Goal: Task Accomplishment & Management: Manage account settings

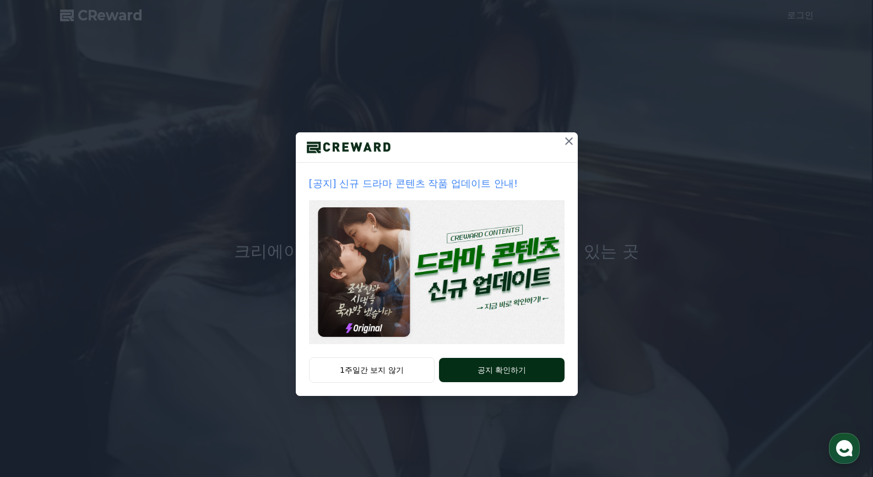
click at [473, 375] on button "공지 확인하기" at bounding box center [501, 370] width 125 height 24
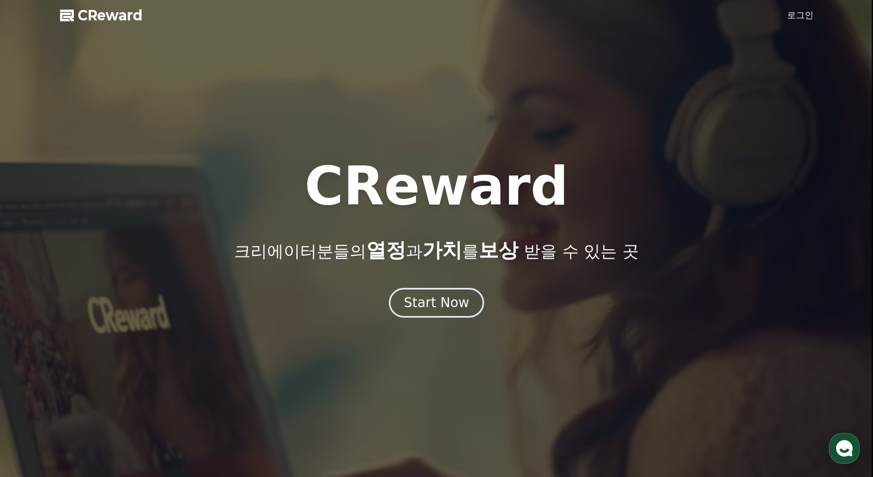
click at [800, 15] on link "로그인" at bounding box center [800, 15] width 26 height 13
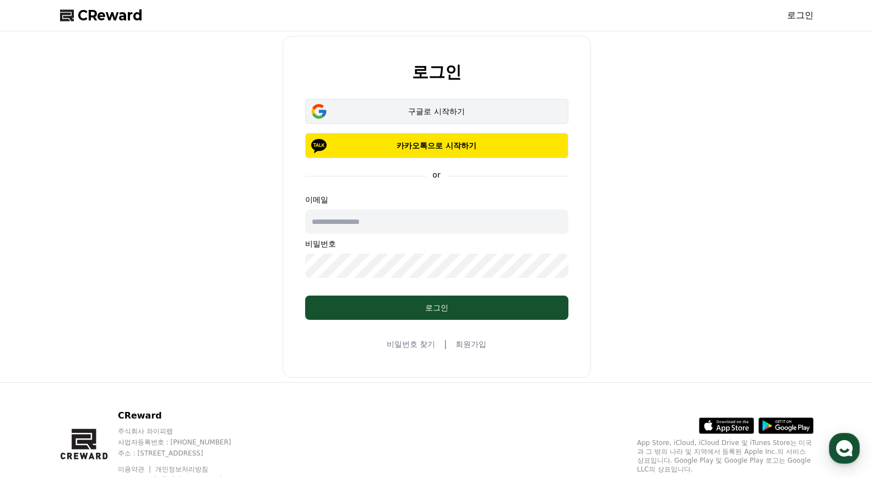
click at [441, 112] on div "구글로 시작하기" at bounding box center [436, 111] width 231 height 11
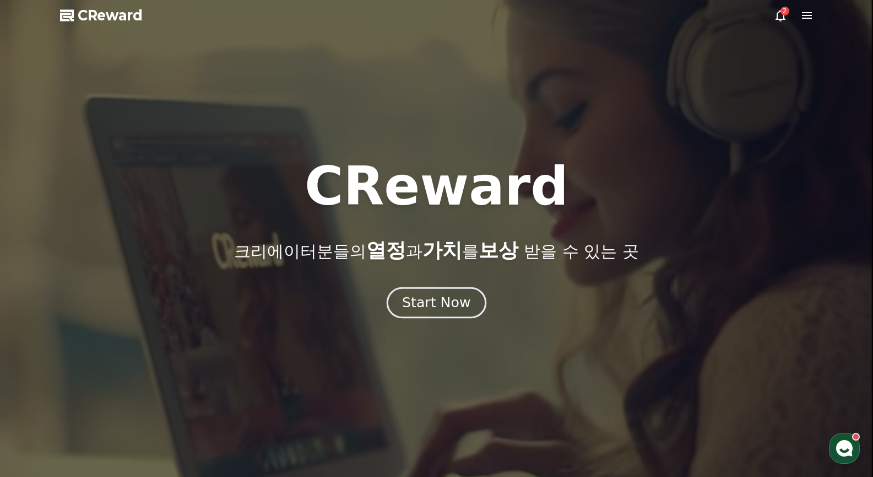
click at [409, 290] on button "Start Now" at bounding box center [437, 302] width 100 height 31
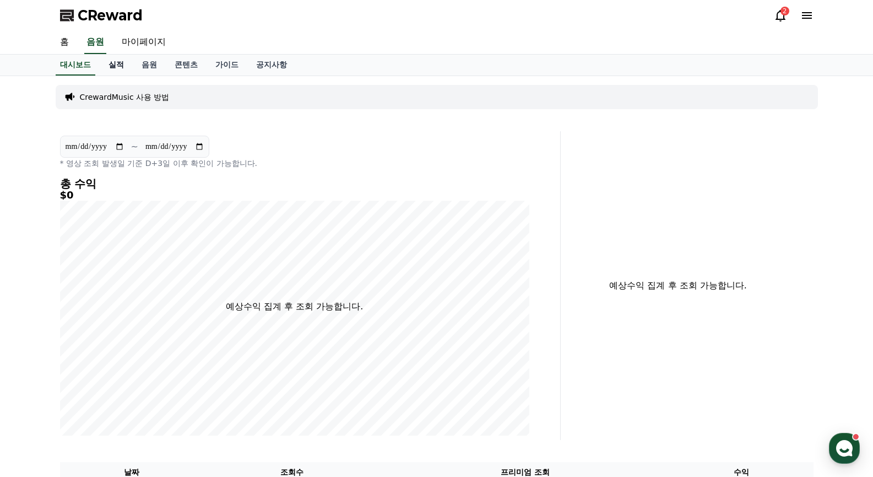
click at [121, 64] on link "실적" at bounding box center [116, 65] width 33 height 21
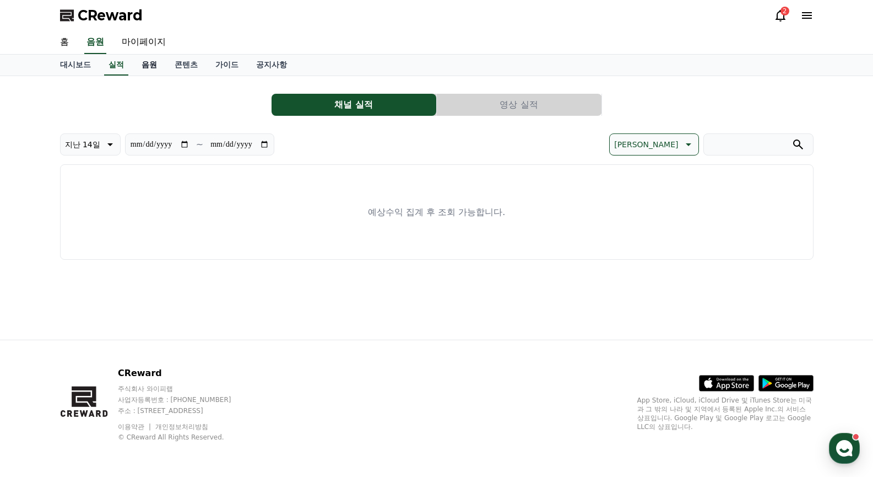
click at [160, 62] on link "음원" at bounding box center [149, 65] width 33 height 21
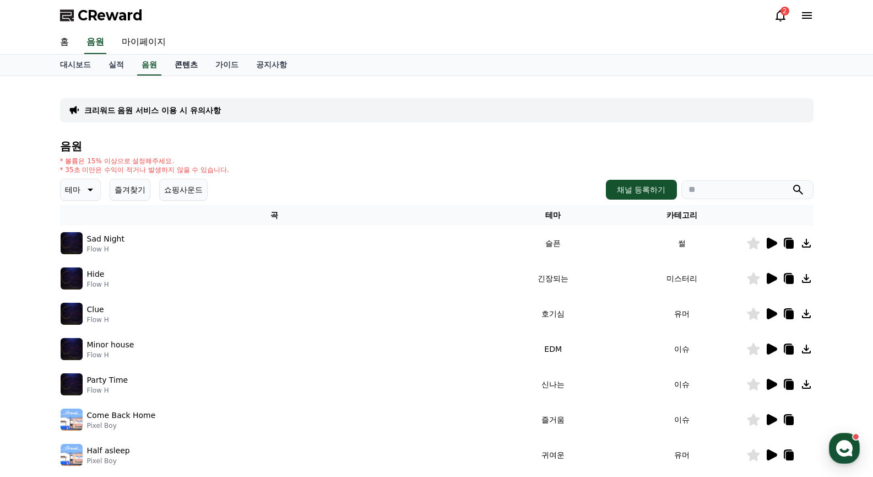
click at [195, 65] on link "콘텐츠" at bounding box center [186, 65] width 41 height 21
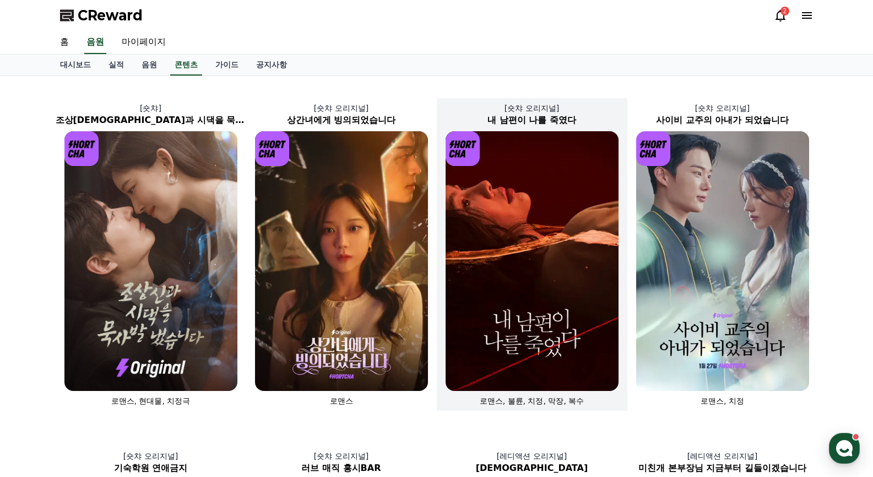
click at [506, 248] on img at bounding box center [532, 261] width 173 height 260
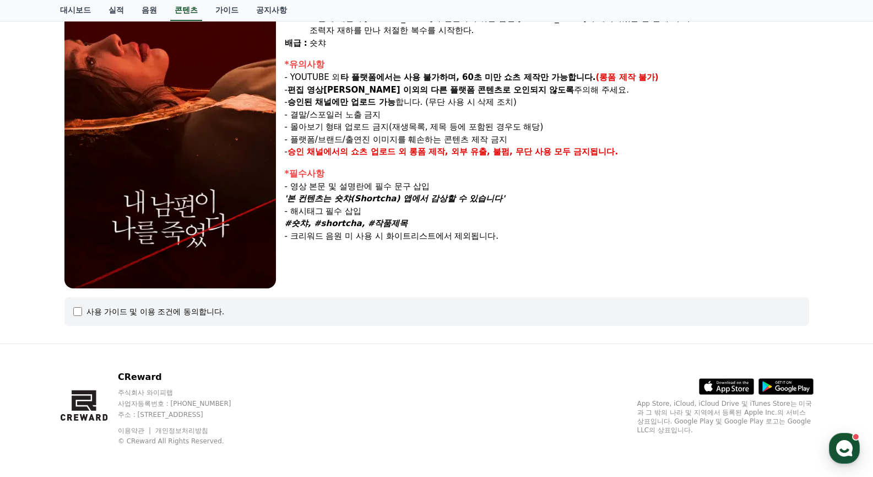
scroll to position [147, 0]
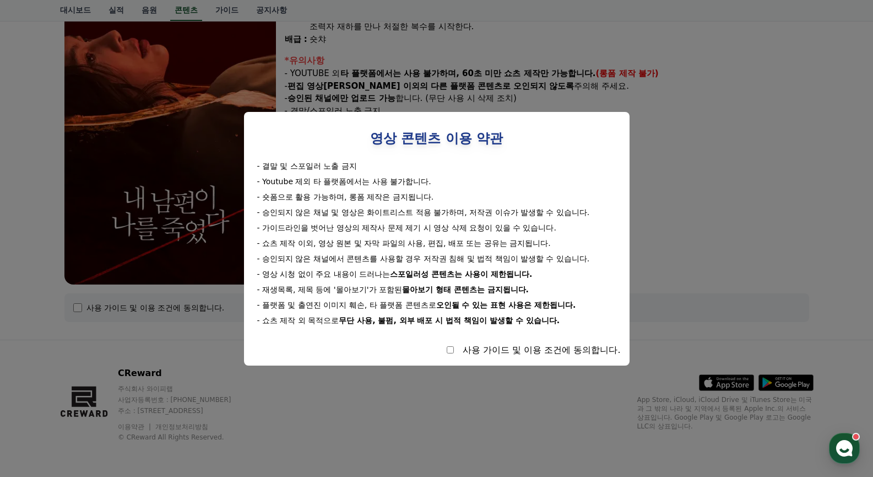
click at [461, 347] on div "사용 가이드 및 이용 조건에 동의합니다." at bounding box center [437, 349] width 368 height 13
click at [454, 348] on div "사용 가이드 및 이용 조건에 동의합니다." at bounding box center [437, 349] width 368 height 13
select select
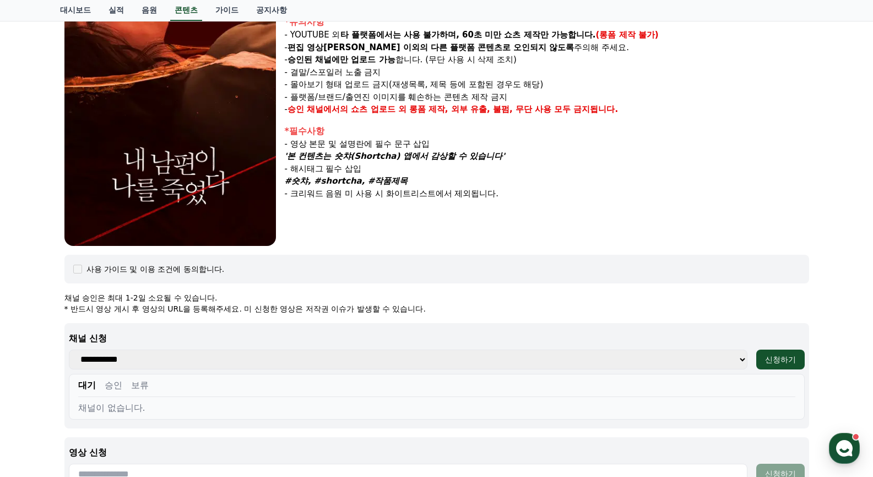
scroll to position [257, 0]
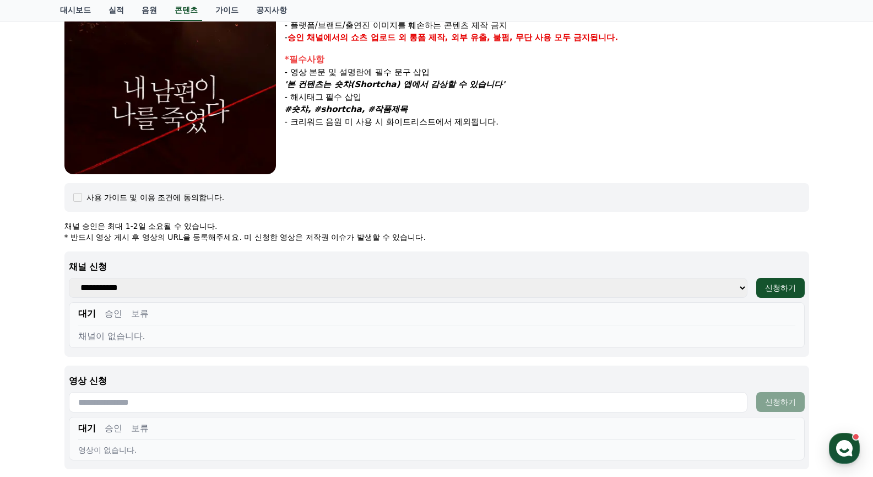
click at [492, 294] on select "**********" at bounding box center [408, 288] width 679 height 20
click at [477, 280] on select "**********" at bounding box center [408, 288] width 679 height 20
click at [600, 149] on div "장르 : 로맨스, 불륜, 치정, 막장, 복수 출연 : 윤선아, 하선재, 권도하, 송민경 내용 : 믿었던 남편에게 살해당한 딸과 살아남은 향미.…" at bounding box center [547, 18] width 525 height 314
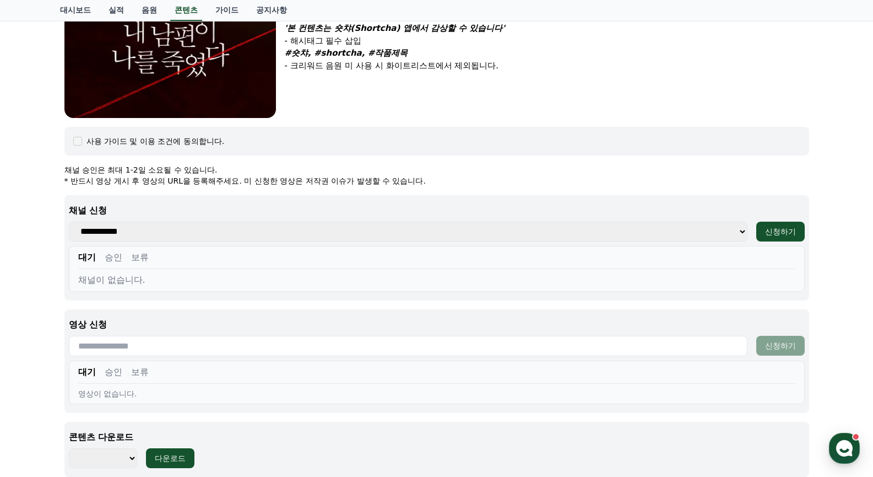
scroll to position [423, 0]
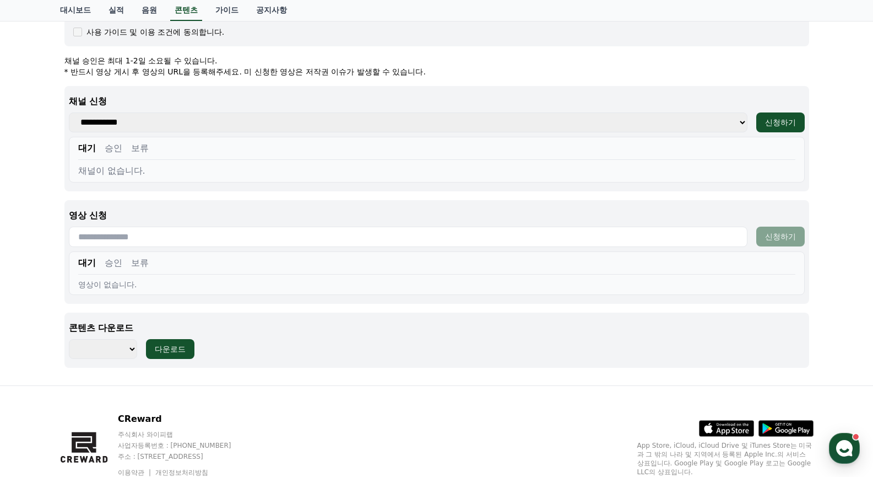
click at [104, 352] on select "******** ******** ******** ******** ******** ******** ******** ******** *******…" at bounding box center [103, 349] width 69 height 20
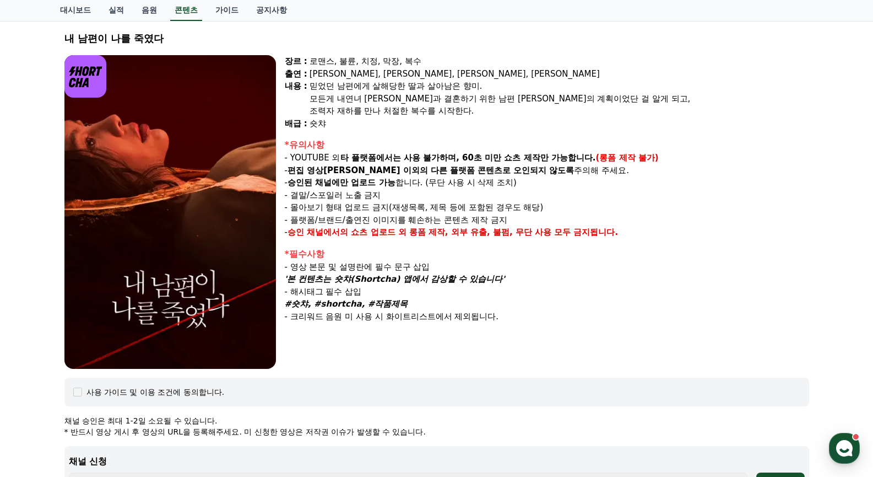
scroll to position [0, 0]
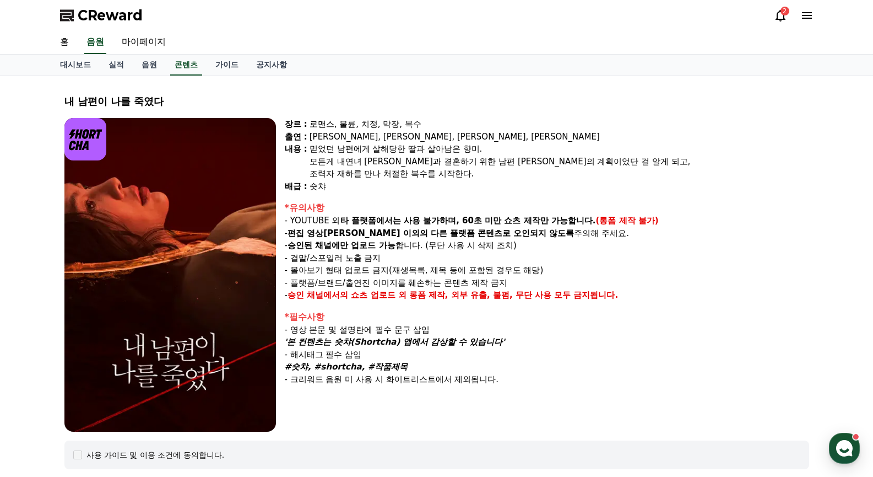
drag, startPoint x: 369, startPoint y: 123, endPoint x: 543, endPoint y: 187, distance: 185.0
click at [543, 187] on div "장르 : 로맨스, 불륜, 치정, 막장, 복수 출연 : 윤선아, 하선재, 권도하, 송민경 내용 : 믿었던 남편에게 살해당한 딸과 살아남은 향미.…" at bounding box center [547, 155] width 525 height 74
click at [538, 188] on div "숏챠" at bounding box center [560, 186] width 500 height 13
click at [558, 257] on p "- 결말/스포일러 노출 금지" at bounding box center [547, 258] width 525 height 13
drag, startPoint x: 296, startPoint y: 223, endPoint x: 427, endPoint y: 229, distance: 130.7
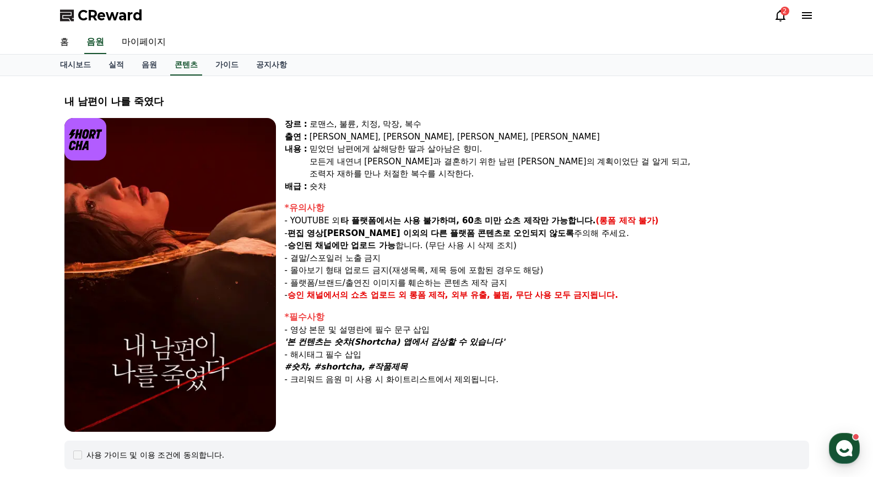
click at [377, 223] on p "- YOUTUBE 외 타 플랫폼에서는 사용 불가하며, 60초 미만 쇼츠 제작만 가능합니다. (롱폼 제작 불가)" at bounding box center [547, 220] width 525 height 13
drag, startPoint x: 427, startPoint y: 229, endPoint x: 517, endPoint y: 241, distance: 90.7
click at [517, 241] on div "*유의사항 - YOUTUBE 외 타 플랫폼에서는 사용 불가하며, 60초 미만 쇼츠 제작만 가능합니다. (롱폼 제작 불가) - 편집 영상이 숏챠…" at bounding box center [547, 251] width 525 height 100
click at [517, 241] on p "- 승인된 채널에만 업로드 가능 합니다. (무단 사용 시 삭제 조치)" at bounding box center [547, 245] width 525 height 13
drag, startPoint x: 427, startPoint y: 219, endPoint x: 594, endPoint y: 231, distance: 167.4
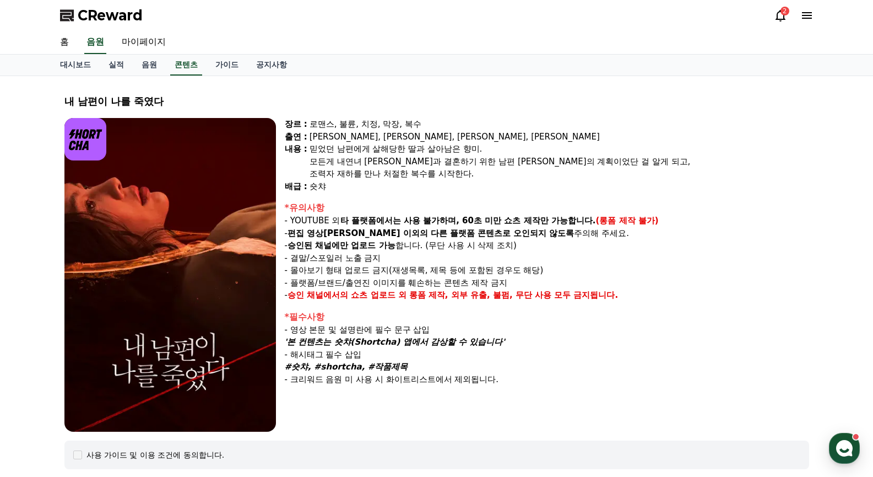
click at [594, 231] on div "*유의사항 - YOUTUBE 외 타 플랫폼에서는 사용 불가하며, 60초 미만 쇼츠 제작만 가능합니다. (롱폼 제작 불가) - 편집 영상이 숏챠…" at bounding box center [547, 251] width 525 height 100
click at [607, 240] on p "- 승인된 채널에만 업로드 가능 합니다. (무단 사용 시 삭제 조치)" at bounding box center [547, 245] width 525 height 13
drag, startPoint x: 300, startPoint y: 230, endPoint x: 533, endPoint y: 247, distance: 233.7
click at [533, 247] on div "*유의사항 - YOUTUBE 외 타 플랫폼에서는 사용 불가하며, 60초 미만 쇼츠 제작만 가능합니다. (롱폼 제작 불가) - 편집 영상이 숏챠…" at bounding box center [547, 251] width 525 height 100
click at [562, 252] on p "- 결말/스포일러 노출 금지" at bounding box center [547, 258] width 525 height 13
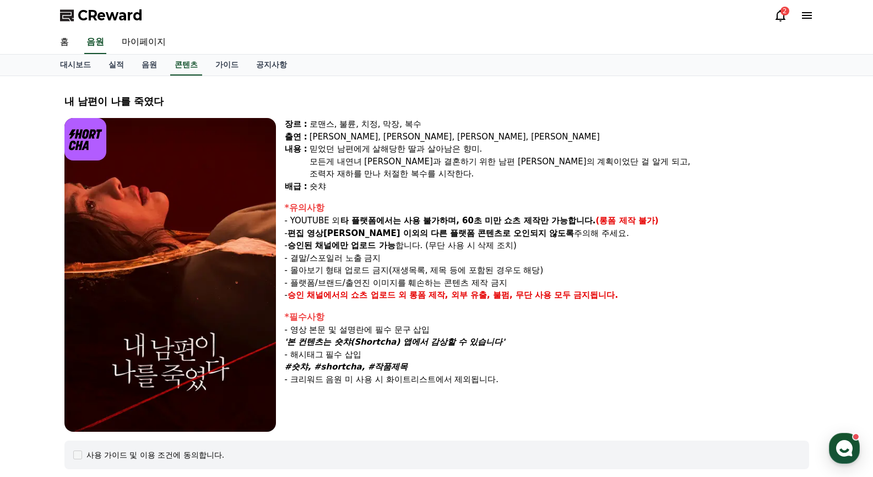
drag, startPoint x: 288, startPoint y: 233, endPoint x: 511, endPoint y: 252, distance: 224.0
click at [511, 252] on div "*유의사항 - YOUTUBE 외 타 플랫폼에서는 사용 불가하며, 60초 미만 쇼츠 제작만 가능합니다. (롱폼 제작 불가) - 편집 영상이 숏챠…" at bounding box center [547, 251] width 525 height 100
click at [503, 255] on p "- 결말/스포일러 노출 금지" at bounding box center [547, 258] width 525 height 13
drag, startPoint x: 296, startPoint y: 271, endPoint x: 368, endPoint y: 272, distance: 71.6
click at [307, 270] on p "- 몰아보기 형태 업로드 금지(재생목록, 제목 등에 포함된 경우도 해당)" at bounding box center [547, 270] width 525 height 13
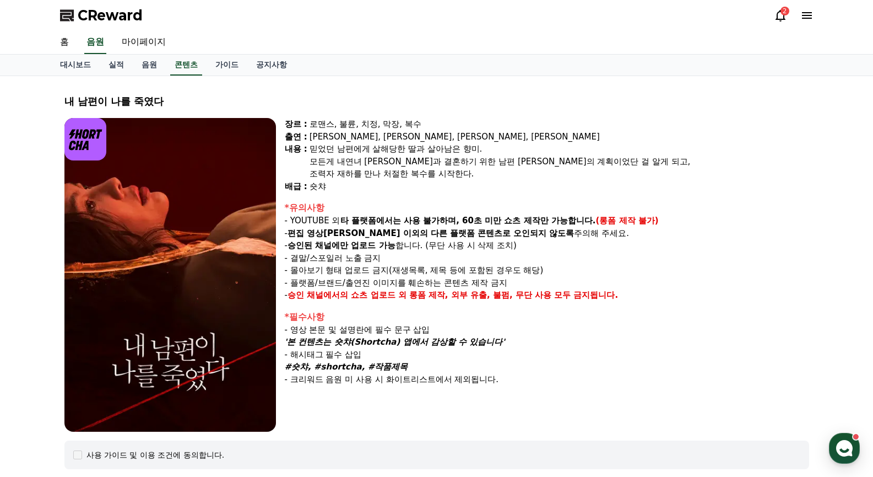
drag, startPoint x: 465, startPoint y: 278, endPoint x: 472, endPoint y: 278, distance: 7.2
click at [472, 278] on div "*유의사항 - YOUTUBE 외 타 플랫폼에서는 사용 불가하며, 60초 미만 쇼츠 제작만 가능합니다. (롱폼 제작 불가) - 편집 영상이 숏챠…" at bounding box center [547, 251] width 525 height 100
click at [472, 278] on p "- 플랫폼/브랜드/출연진 이미지를 훼손하는 콘텐츠 제작 금지" at bounding box center [547, 283] width 525 height 13
drag, startPoint x: 288, startPoint y: 272, endPoint x: 543, endPoint y: 309, distance: 258.3
click at [543, 309] on div "장르 : 로맨스, 불륜, 치정, 막장, 복수 출연 : 윤선아, 하선재, 권도하, 송민경 내용 : 믿었던 남편에게 살해당한 딸과 살아남은 향미.…" at bounding box center [547, 275] width 525 height 314
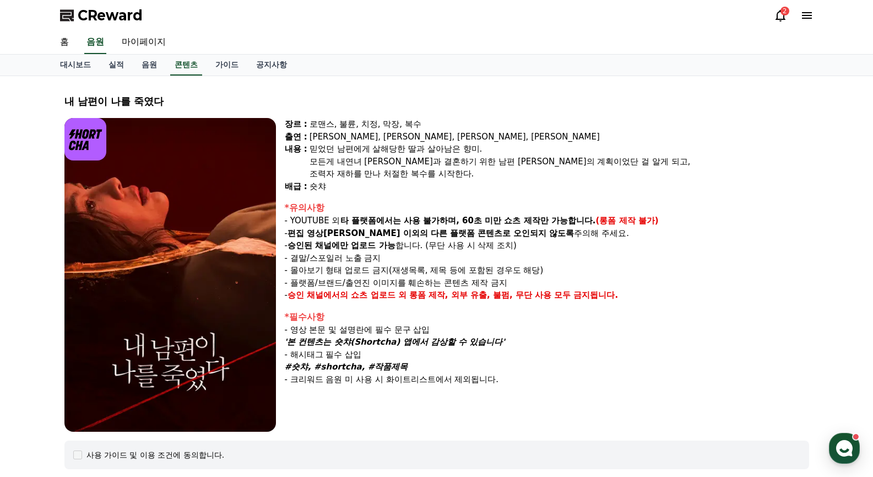
click at [543, 309] on div "장르 : 로맨스, 불륜, 치정, 막장, 복수 출연 : 윤선아, 하선재, 권도하, 송민경 내용 : 믿었던 남편에게 살해당한 딸과 살아남은 향미.…" at bounding box center [547, 275] width 525 height 314
drag, startPoint x: 289, startPoint y: 294, endPoint x: 541, endPoint y: 349, distance: 257.2
click at [541, 349] on div "장르 : 로맨스, 불륜, 치정, 막장, 복수 출연 : 윤선아, 하선재, 권도하, 송민경 내용 : 믿었던 남편에게 살해당한 딸과 살아남은 향미.…" at bounding box center [547, 275] width 525 height 314
click at [548, 349] on p "- 해시태그 필수 삽입" at bounding box center [547, 354] width 525 height 13
drag, startPoint x: 293, startPoint y: 314, endPoint x: 471, endPoint y: 370, distance: 187.2
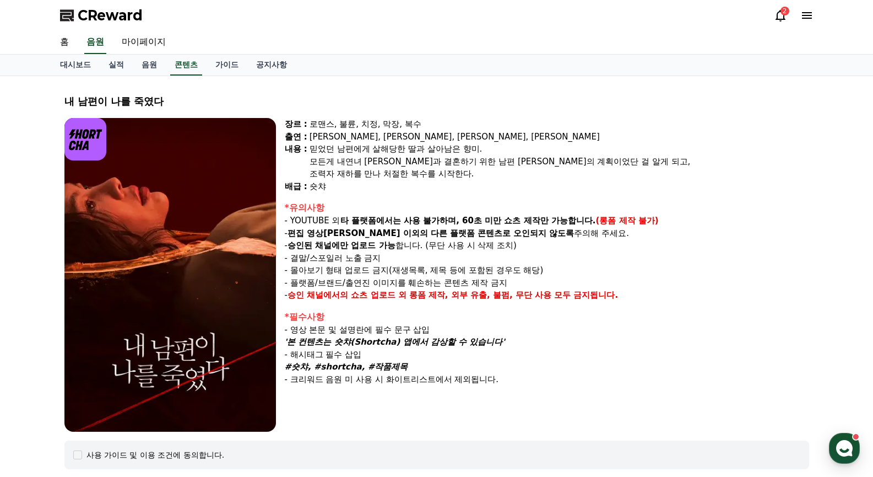
click at [471, 370] on div "*필수사항 - 영상 본문 및 설명란에 필수 문구 삽입 '본 컨텐츠는 숏챠(Shortcha) 앱에서 감상할 수 있습니다' - 해시태그 필수 삽입…" at bounding box center [547, 347] width 525 height 75
click at [475, 370] on p "#숏챠, #shortcha, #작품제목" at bounding box center [547, 366] width 525 height 13
drag, startPoint x: 292, startPoint y: 316, endPoint x: 523, endPoint y: 384, distance: 240.5
click at [521, 383] on div "*필수사항 - 영상 본문 및 설명란에 필수 문구 삽입 '본 컨텐츠는 숏챠(Shortcha) 앱에서 감상할 수 있습니다' - 해시태그 필수 삽입…" at bounding box center [547, 347] width 525 height 75
click at [523, 384] on p "- 크리워드 음원 미 사용 시 화이트리스트에서 제외됩니다." at bounding box center [547, 379] width 525 height 13
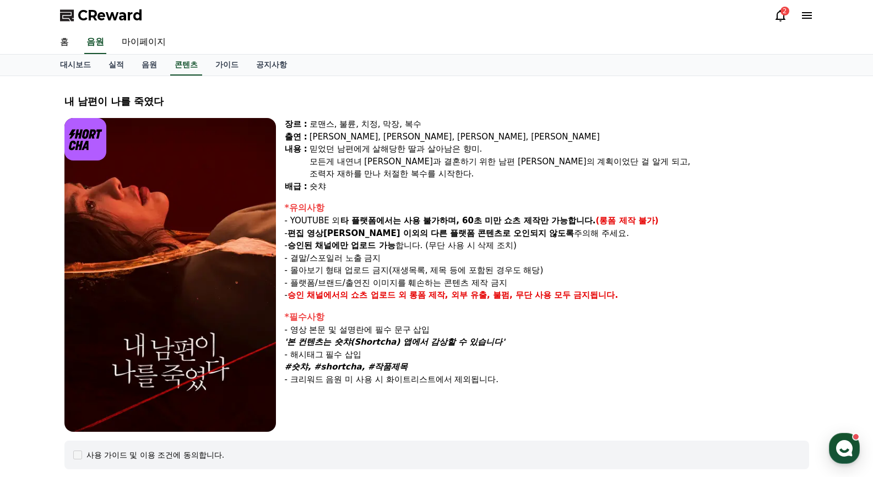
drag, startPoint x: 288, startPoint y: 343, endPoint x: 526, endPoint y: 379, distance: 241.4
click at [526, 379] on div "*필수사항 - 영상 본문 및 설명란에 필수 문구 삽입 '본 컨텐츠는 숏챠(Shortcha) 앱에서 감상할 수 있습니다' - 해시태그 필수 삽입…" at bounding box center [547, 347] width 525 height 75
click at [553, 374] on p "- 크리워드 음원 미 사용 시 화이트리스트에서 제외됩니다." at bounding box center [547, 379] width 525 height 13
drag, startPoint x: 525, startPoint y: 377, endPoint x: 288, endPoint y: 314, distance: 245.3
click at [288, 314] on div "*필수사항 - 영상 본문 및 설명란에 필수 문구 삽입 '본 컨텐츠는 숏챠(Shortcha) 앱에서 감상할 수 있습니다' - 해시태그 필수 삽입…" at bounding box center [547, 347] width 525 height 75
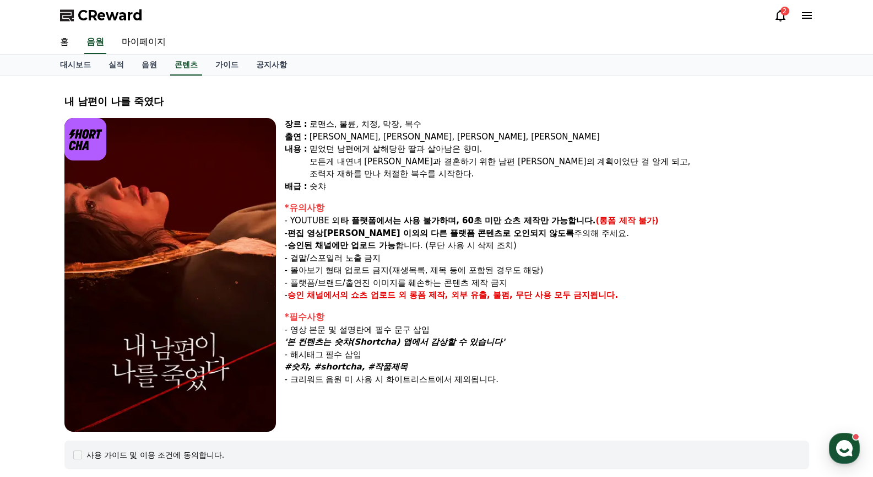
click at [541, 380] on p "- 크리워드 음원 미 사용 시 화이트리스트에서 제외됩니다." at bounding box center [547, 379] width 525 height 13
drag, startPoint x: 500, startPoint y: 385, endPoint x: 269, endPoint y: 331, distance: 237.7
click at [269, 331] on div "장르 : 로맨스, 불륜, 치정, 막장, 복수 출연 : 윤선아, 하선재, 권도하, 송민경 내용 : 믿었던 남편에게 살해당한 딸과 살아남은 향미.…" at bounding box center [436, 275] width 745 height 314
click at [551, 377] on p "- 크리워드 음원 미 사용 시 화이트리스트에서 제외됩니다." at bounding box center [547, 379] width 525 height 13
drag, startPoint x: 515, startPoint y: 385, endPoint x: 294, endPoint y: 323, distance: 229.8
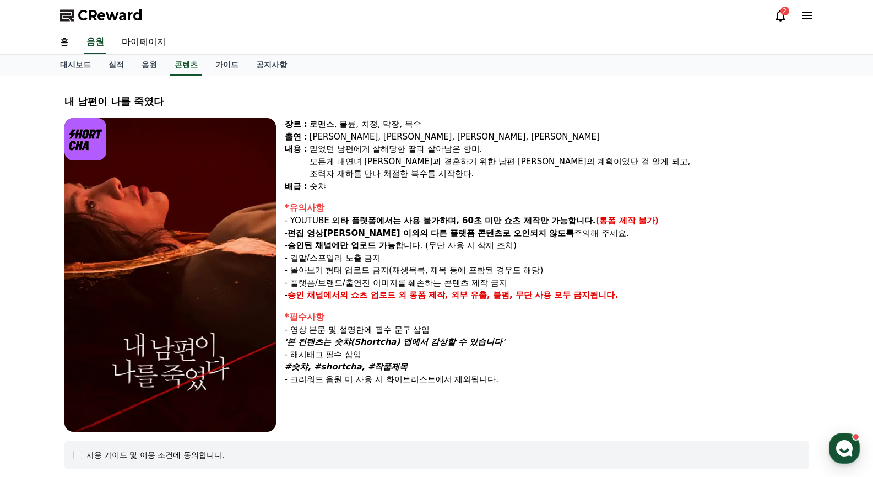
click at [294, 323] on div "장르 : 로맨스, 불륜, 치정, 막장, 복수 출연 : 윤선아, 하선재, 권도하, 송민경 내용 : 믿었던 남편에게 살해당한 딸과 살아남은 향미.…" at bounding box center [547, 275] width 525 height 314
click at [576, 401] on div "장르 : 로맨스, 불륜, 치정, 막장, 복수 출연 : 윤선아, 하선재, 권도하, 송민경 내용 : 믿었던 남편에게 살해당한 딸과 살아남은 향미.…" at bounding box center [547, 275] width 525 height 314
drag, startPoint x: 405, startPoint y: 381, endPoint x: 610, endPoint y: 386, distance: 205.0
click at [610, 386] on div "장르 : 로맨스, 불륜, 치정, 막장, 복수 출연 : 윤선아, 하선재, 권도하, 송민경 내용 : 믿었던 남편에게 살해당한 딸과 살아남은 향미.…" at bounding box center [547, 275] width 525 height 314
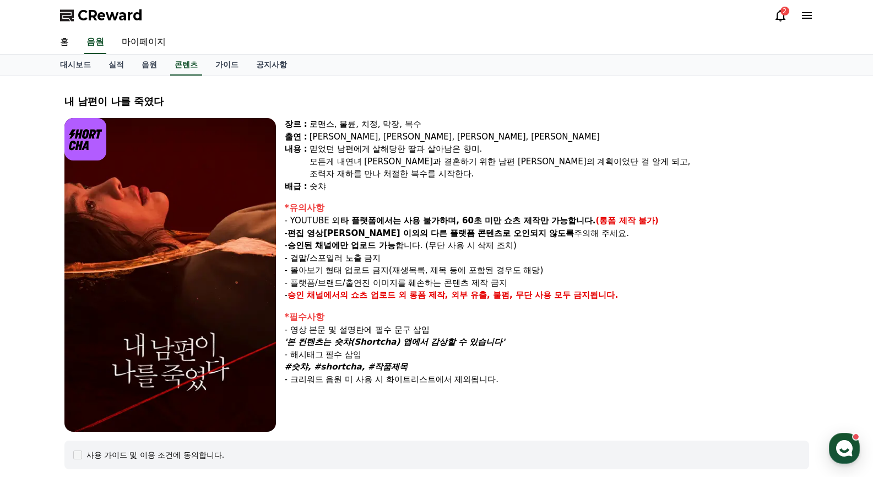
drag, startPoint x: 292, startPoint y: 379, endPoint x: 520, endPoint y: 388, distance: 228.3
click at [520, 388] on div "장르 : 로맨스, 불륜, 치정, 막장, 복수 출연 : 윤선아, 하선재, 권도하, 송민경 내용 : 믿었던 남편에게 살해당한 딸과 살아남은 향미.…" at bounding box center [547, 275] width 525 height 314
click at [522, 381] on p "- 크리워드 음원 미 사용 시 화이트리스트에서 제외됩니다." at bounding box center [547, 379] width 525 height 13
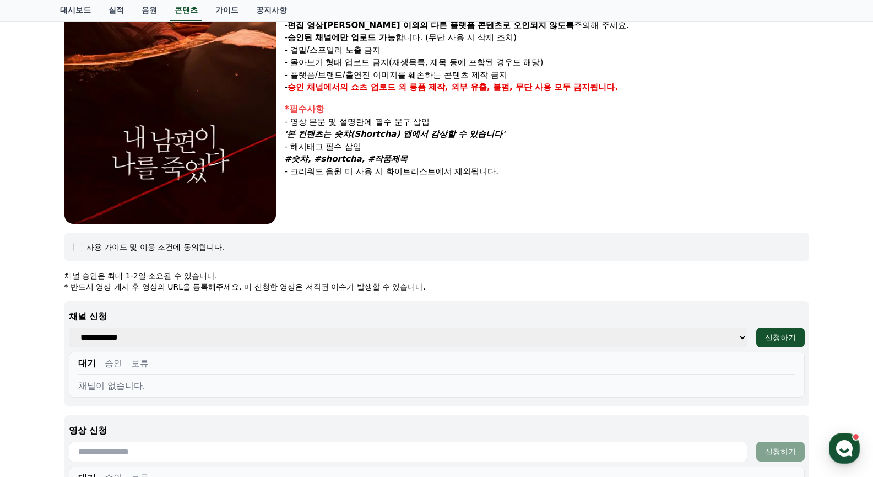
scroll to position [220, 0]
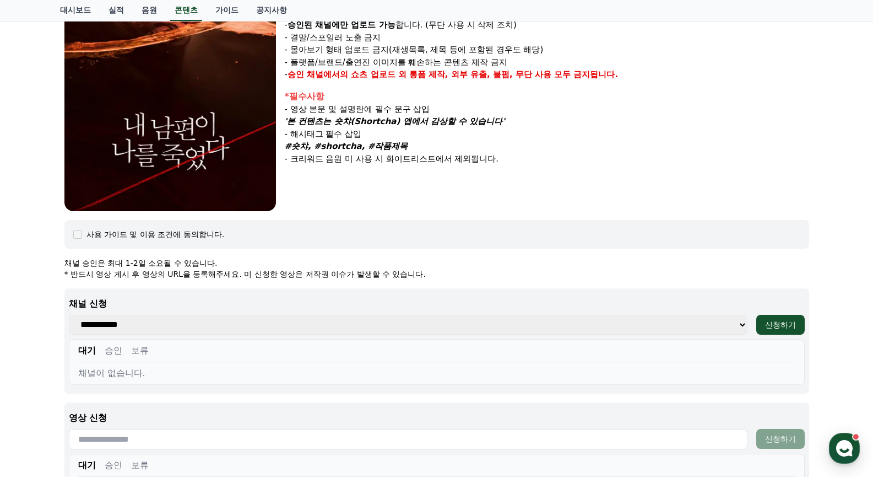
click at [733, 323] on select "**********" at bounding box center [408, 325] width 679 height 20
drag, startPoint x: 711, startPoint y: 324, endPoint x: 703, endPoint y: 327, distance: 8.4
click at [711, 324] on select "**********" at bounding box center [408, 325] width 679 height 20
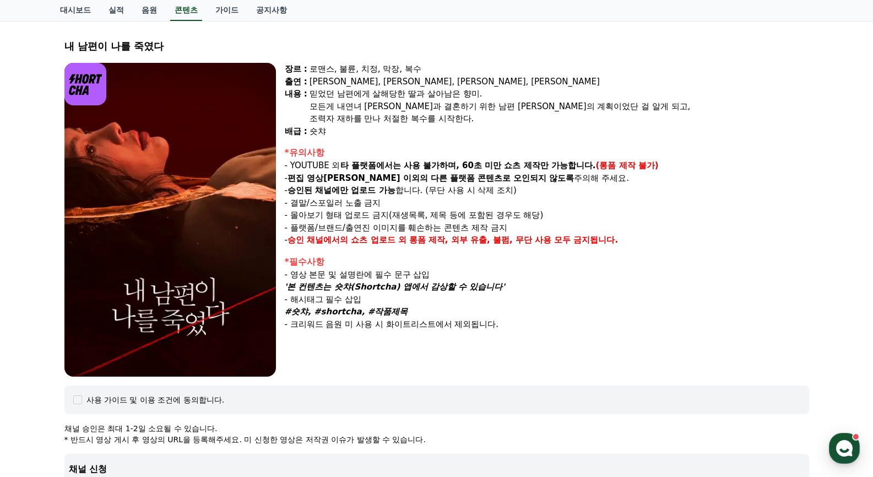
scroll to position [0, 0]
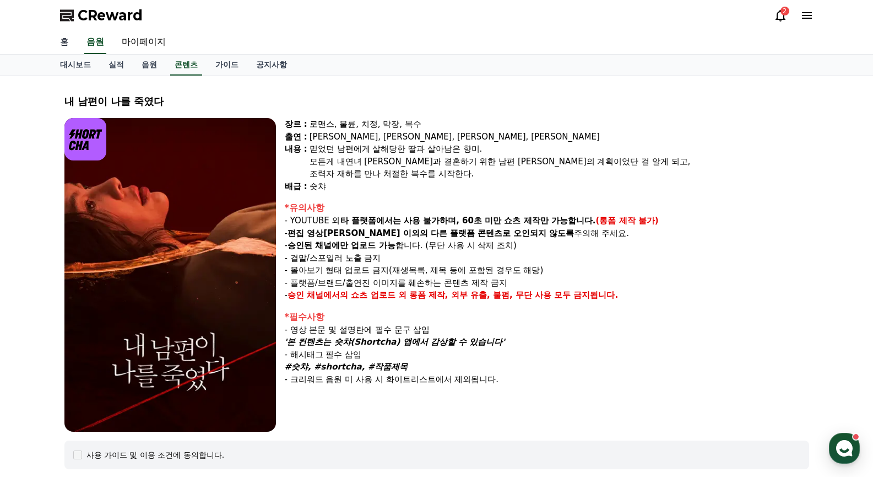
click at [67, 47] on link "홈" at bounding box center [64, 42] width 26 height 23
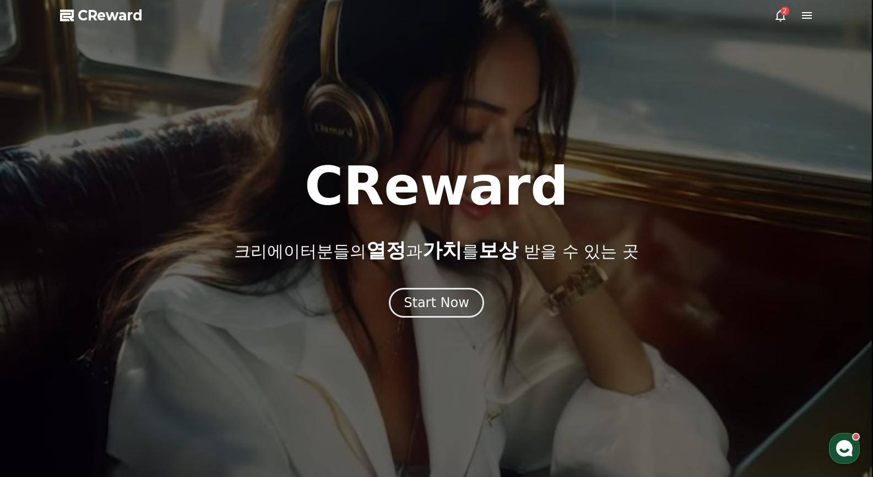
click at [802, 18] on icon at bounding box center [807, 15] width 13 height 13
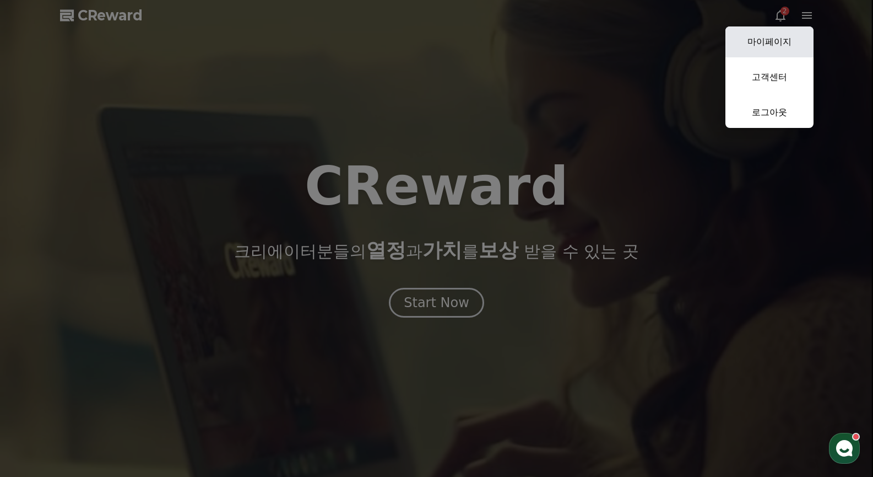
click at [779, 47] on link "마이페이지" at bounding box center [770, 41] width 88 height 31
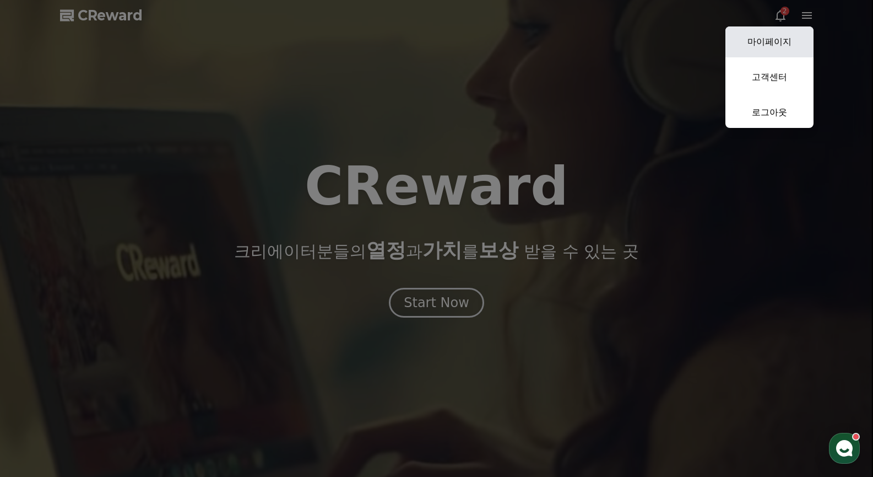
select select "**********"
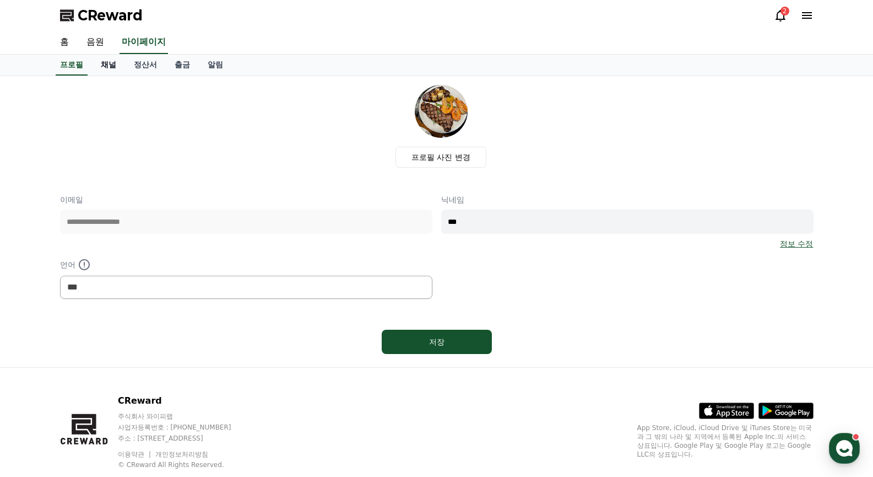
click at [105, 71] on link "채널" at bounding box center [108, 65] width 33 height 21
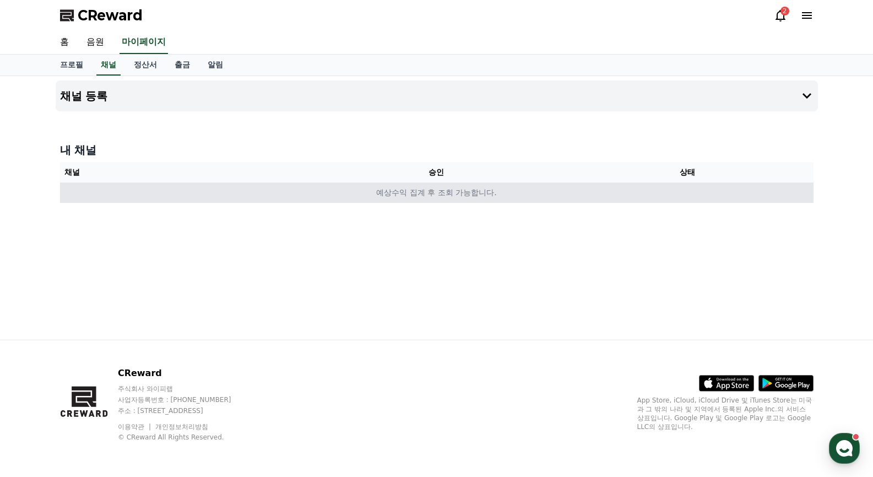
click at [351, 196] on td "예상수익 집계 후 조회 가능합니다." at bounding box center [437, 192] width 754 height 20
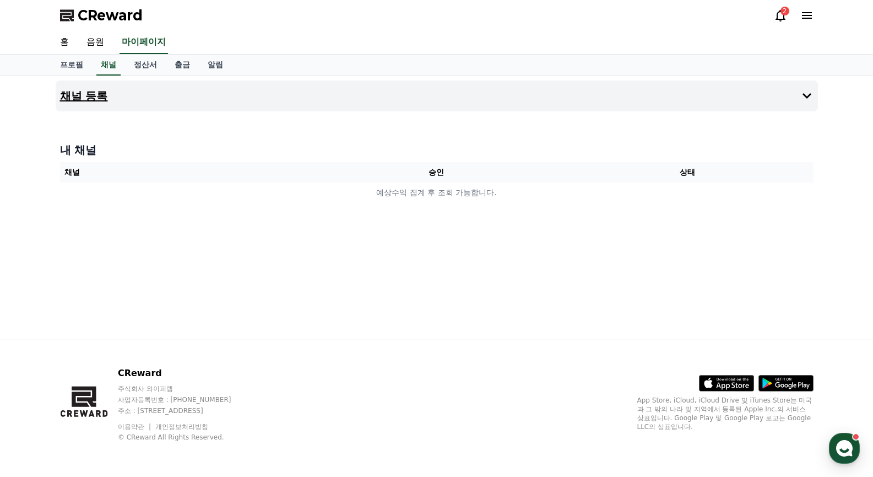
click at [397, 93] on button "채널 등록" at bounding box center [437, 95] width 763 height 31
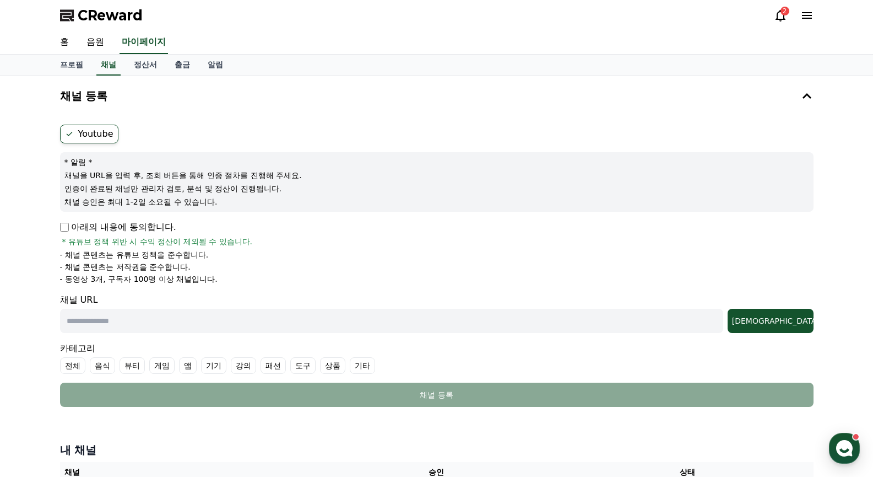
click at [57, 227] on div "Youtube * 알림 * 채널을 URL을 입력 후, 조회 버튼을 통해 인증 절차를 진행해 주세요. 인증이 완료된 채널만 관리자 검토, 분석 …" at bounding box center [437, 265] width 763 height 291
click at [321, 321] on input "text" at bounding box center [391, 321] width 663 height 24
click at [248, 318] on input "text" at bounding box center [391, 321] width 663 height 24
paste input "**********"
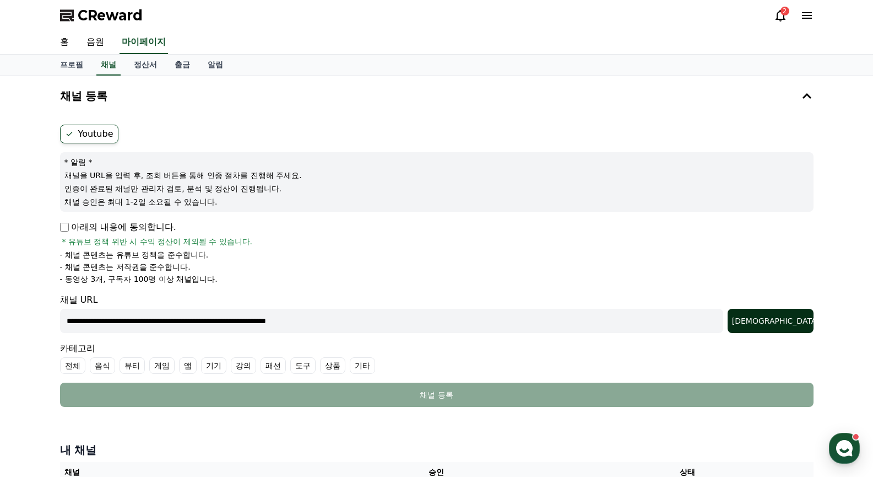
type input "**********"
click at [798, 315] on button "조회" at bounding box center [771, 321] width 86 height 24
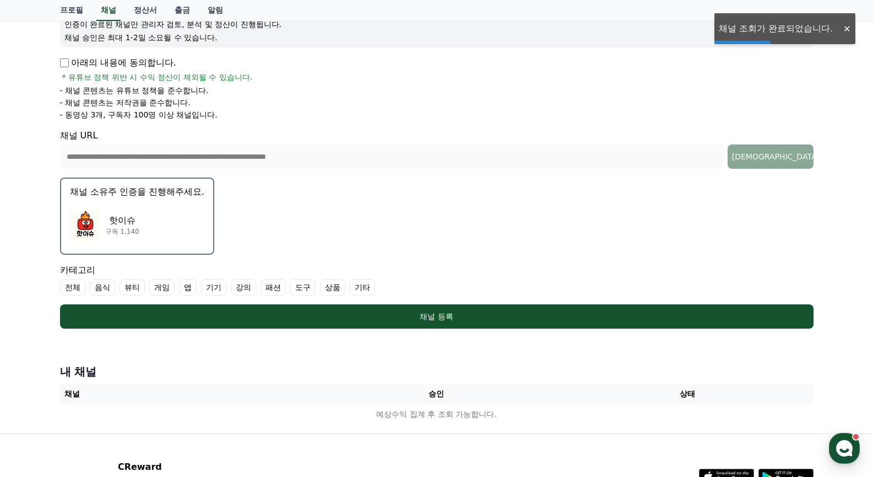
scroll to position [165, 0]
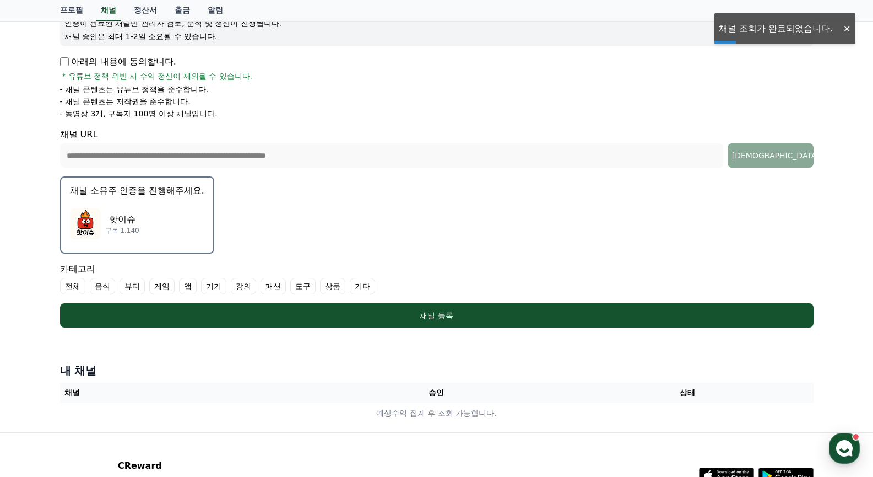
click at [99, 201] on button "채널 소유주 인증을 진행해주세요. 핫이슈 구독 1,140" at bounding box center [137, 214] width 154 height 77
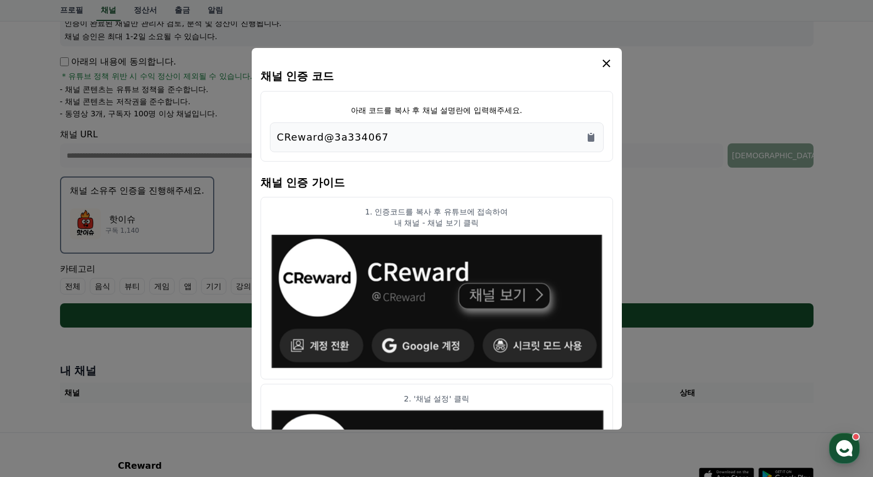
drag, startPoint x: 420, startPoint y: 133, endPoint x: 165, endPoint y: 132, distance: 255.1
click at [165, 332] on div "채널 인증 코드 아래 코드를 복사 후 채널 설명란에 입력해주세요. CReward@3a334067 채널 인증 가이드 1. 인증코드를 복사 후 유…" at bounding box center [437, 332] width 763 height 0
click at [410, 149] on div "CReward@3a334067" at bounding box center [437, 137] width 334 height 30
drag, startPoint x: 385, startPoint y: 136, endPoint x: 273, endPoint y: 138, distance: 111.3
click at [273, 138] on div "CReward@3a334067" at bounding box center [437, 137] width 334 height 30
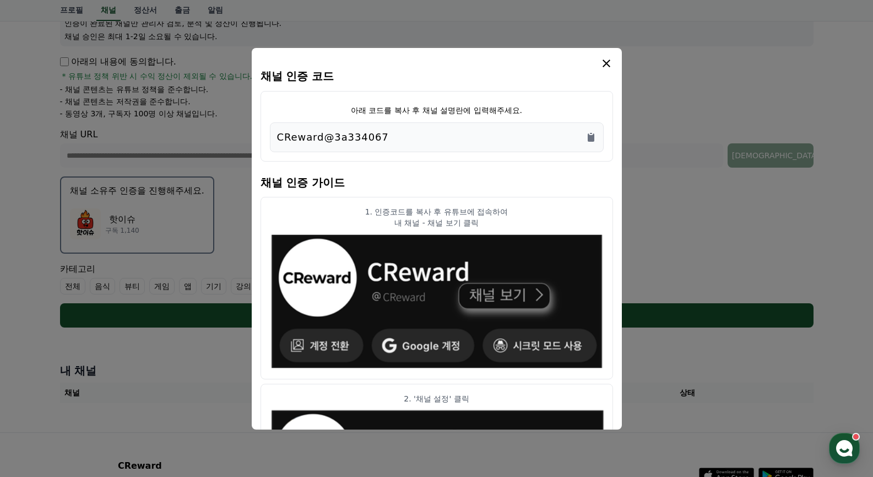
copy p "CReward@3a334067"
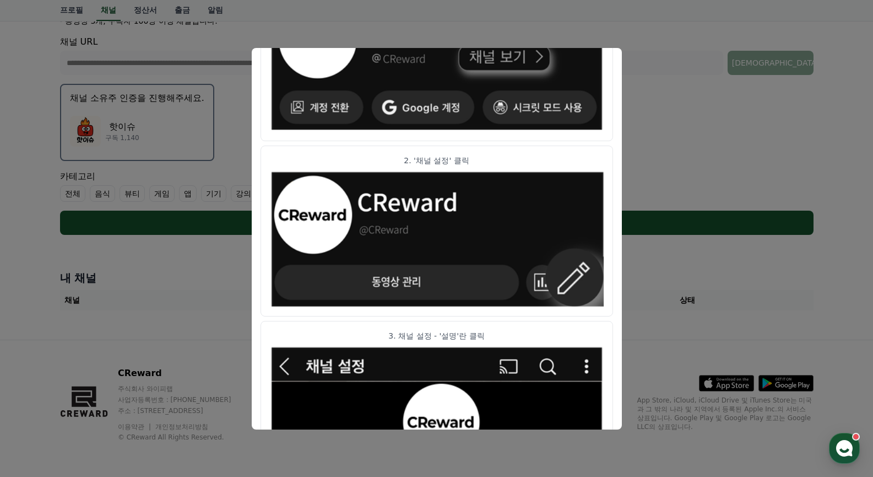
scroll to position [0, 0]
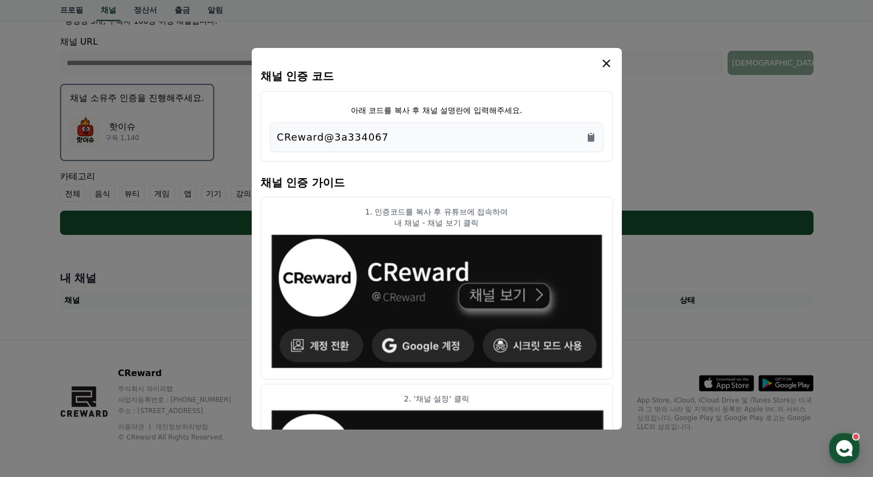
click at [609, 66] on icon "modal" at bounding box center [607, 64] width 8 height 8
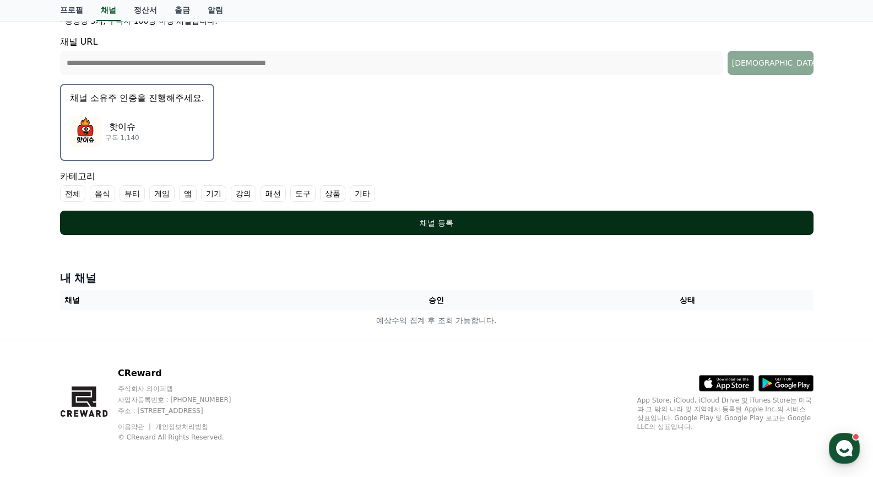
click at [300, 223] on div "채널 등록" at bounding box center [437, 222] width 710 height 11
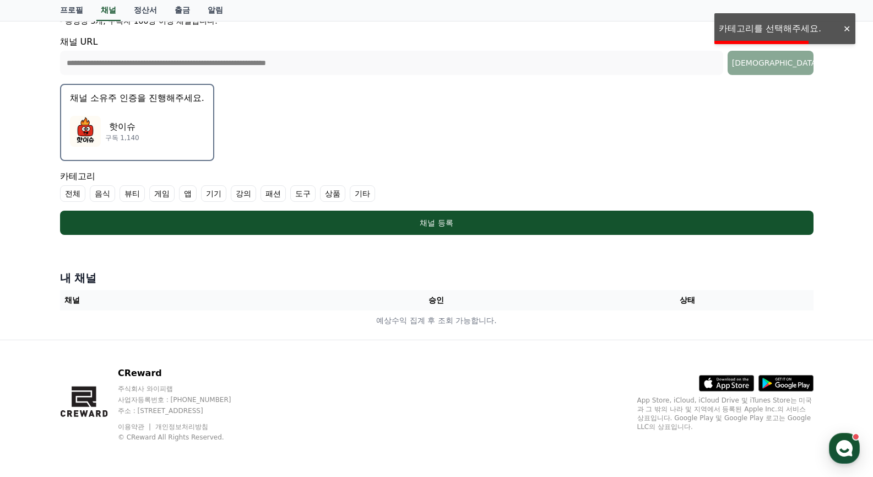
click at [71, 193] on label "전체" at bounding box center [72, 193] width 25 height 17
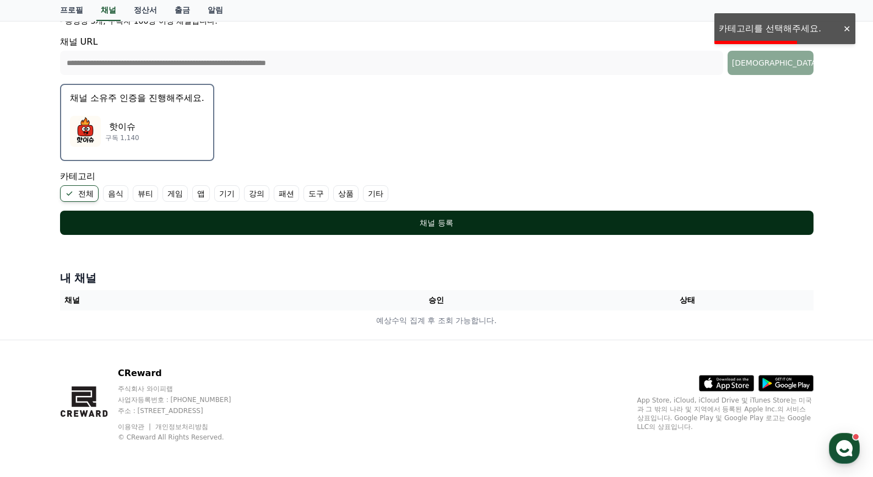
click at [273, 219] on div "채널 등록" at bounding box center [437, 222] width 710 height 11
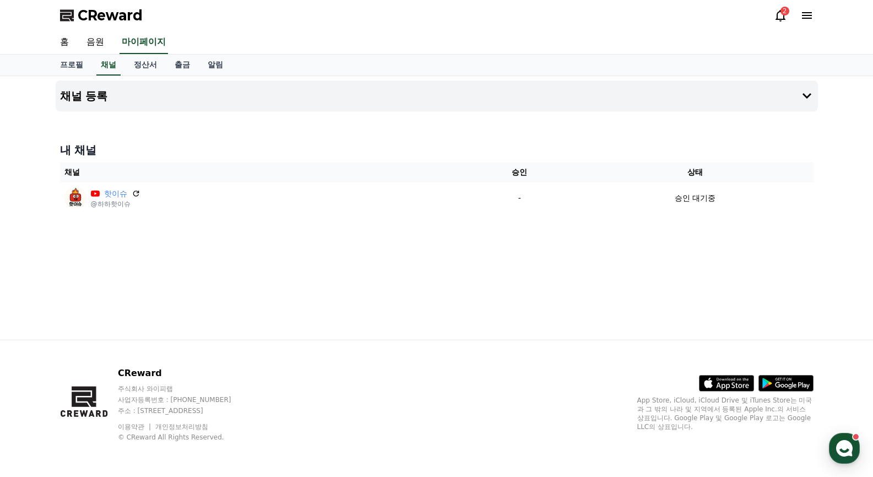
click at [91, 10] on span "CReward" at bounding box center [110, 16] width 65 height 18
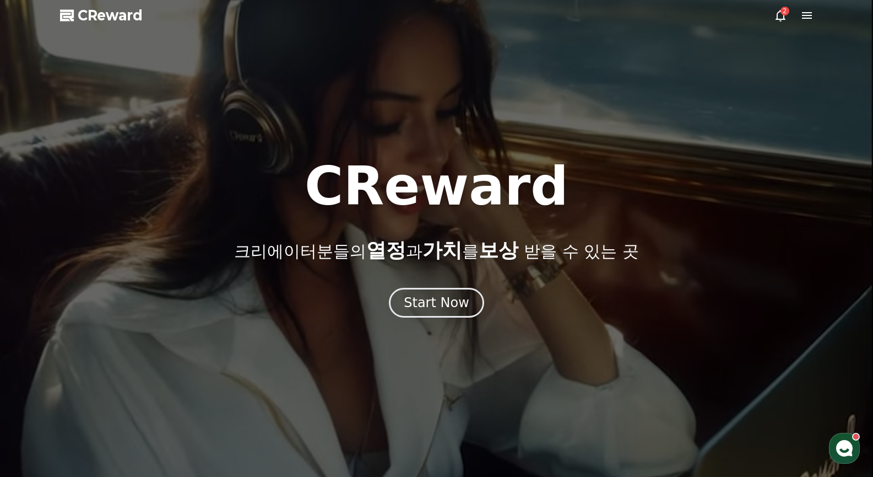
click at [814, 12] on div at bounding box center [436, 238] width 873 height 477
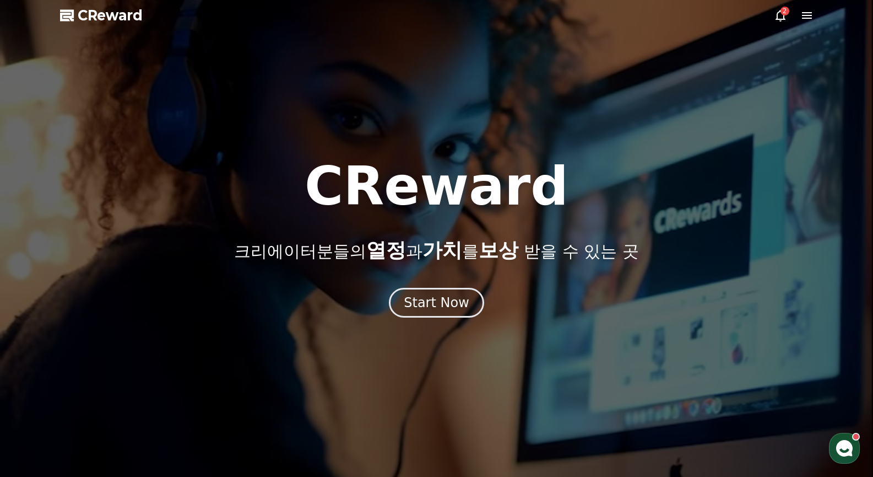
click at [803, 13] on icon at bounding box center [807, 15] width 10 height 7
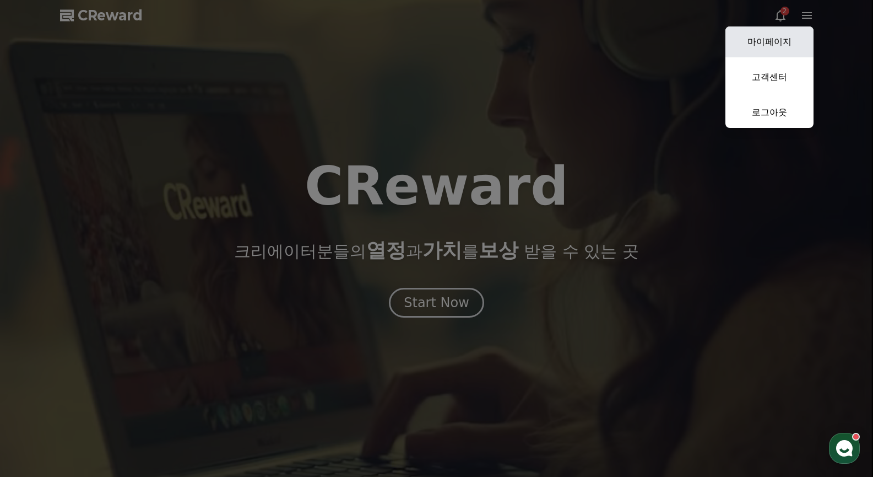
click at [784, 45] on link "마이페이지" at bounding box center [770, 41] width 88 height 31
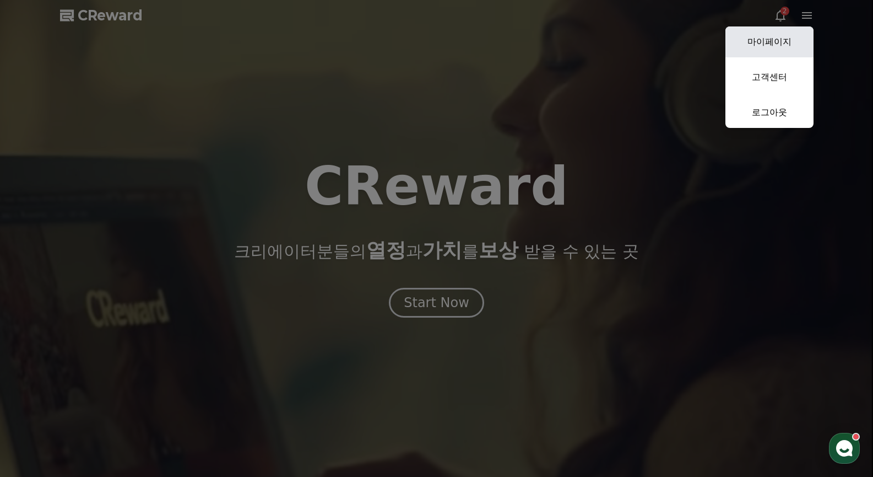
select select "**********"
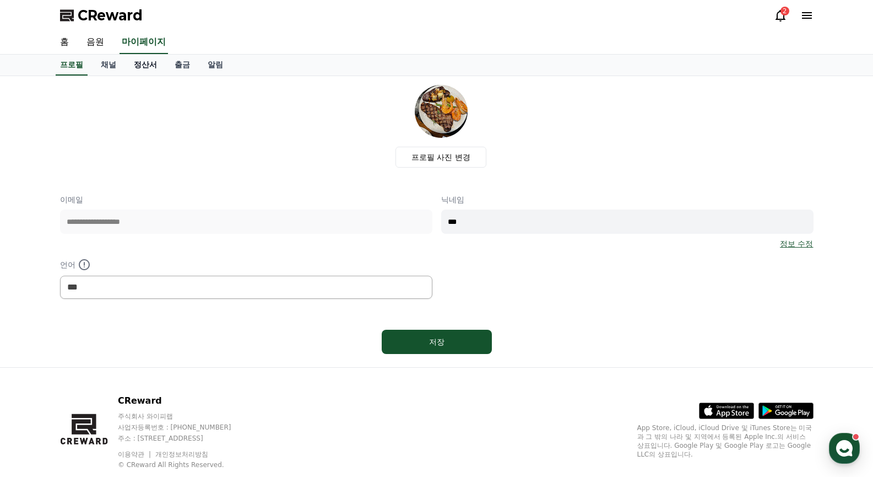
click at [152, 62] on link "정산서" at bounding box center [145, 65] width 41 height 21
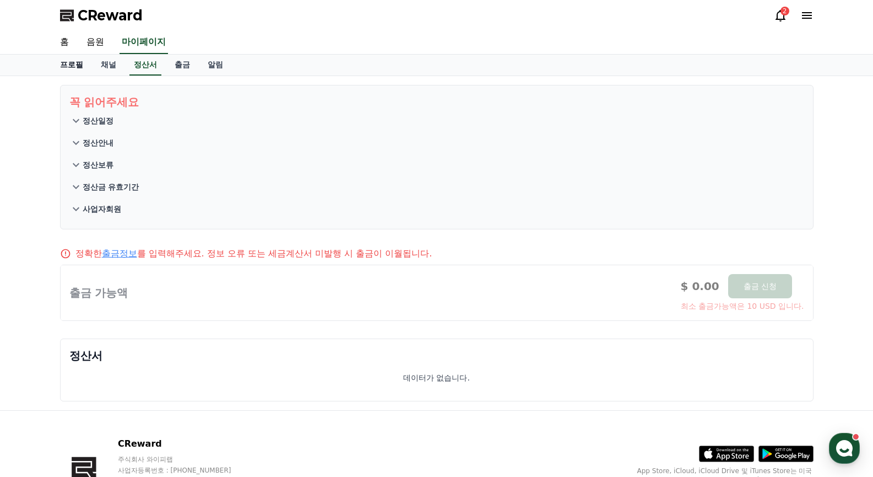
click at [89, 64] on link "프로필" at bounding box center [71, 65] width 41 height 21
select select "**********"
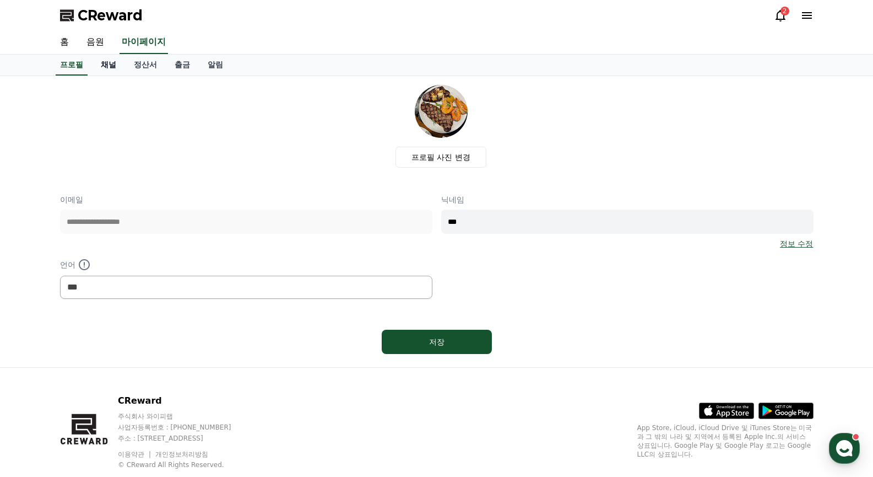
click at [101, 64] on link "채널" at bounding box center [108, 65] width 33 height 21
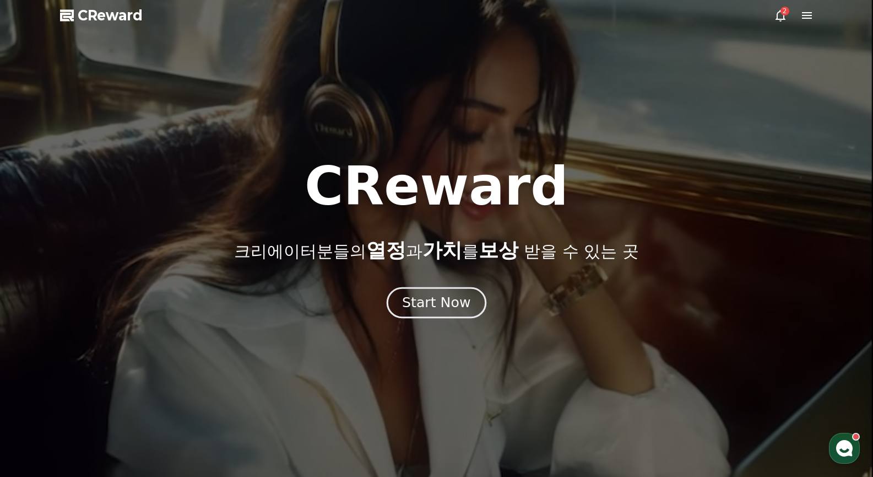
click at [450, 314] on button "Start Now" at bounding box center [437, 302] width 100 height 31
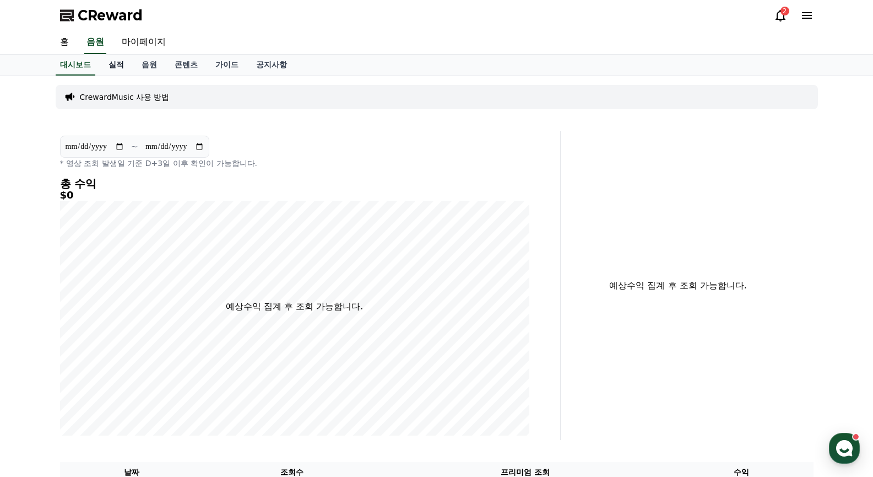
click at [106, 69] on link "실적" at bounding box center [116, 65] width 33 height 21
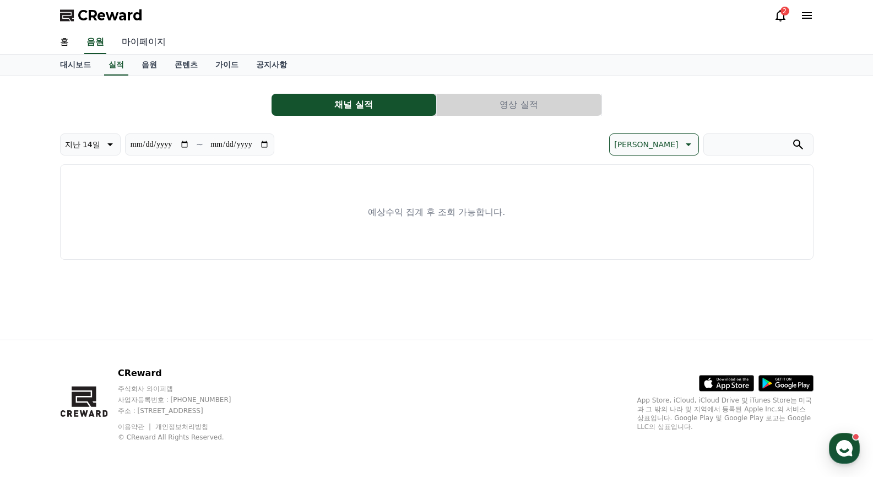
click at [141, 43] on link "마이페이지" at bounding box center [144, 42] width 62 height 23
select select "**********"
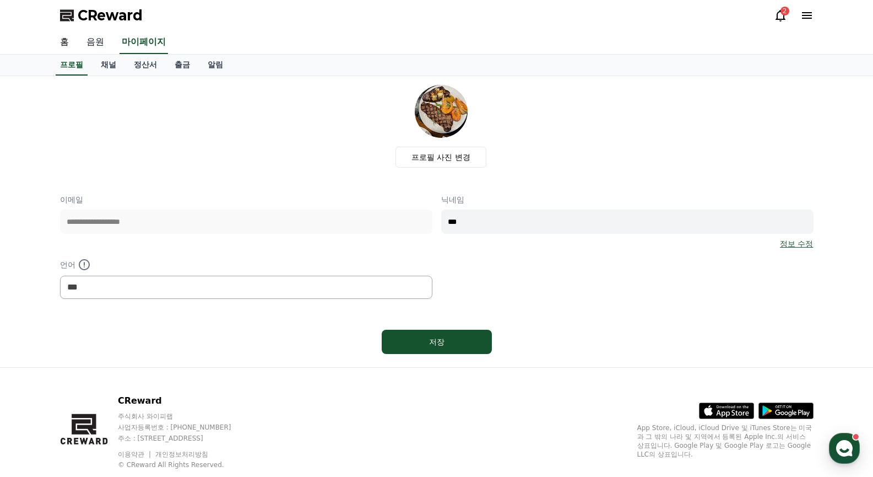
click at [93, 43] on link "음원" at bounding box center [95, 42] width 35 height 23
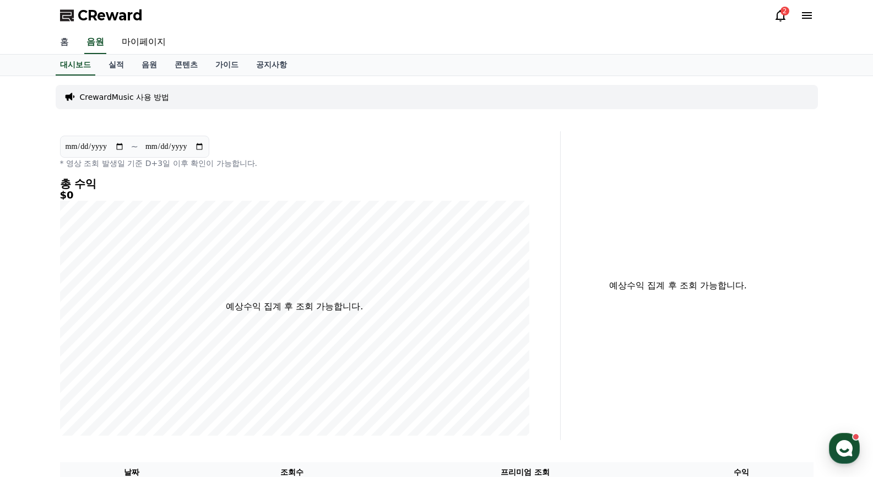
click at [74, 47] on link "홈" at bounding box center [64, 42] width 26 height 23
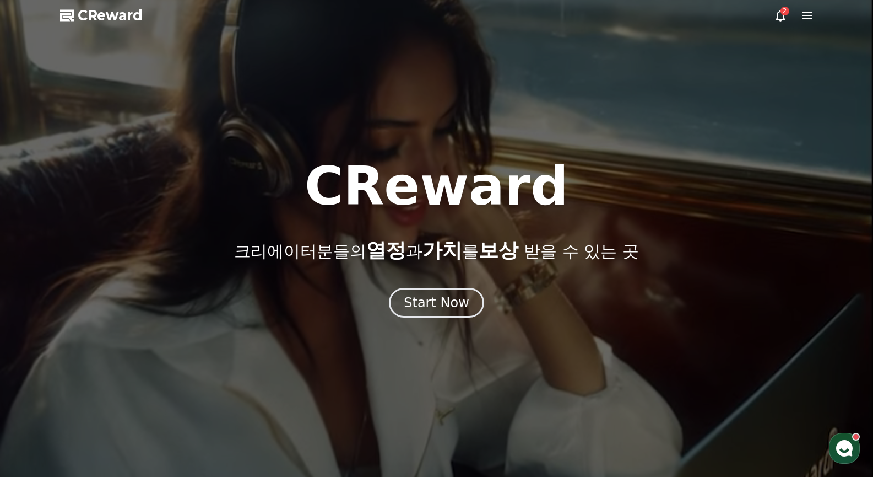
click at [800, 12] on div "2" at bounding box center [794, 15] width 40 height 13
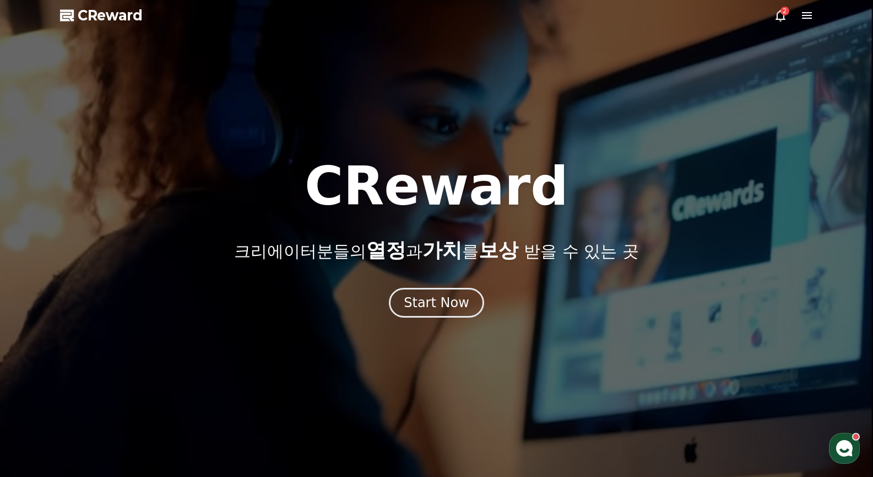
click at [809, 15] on icon at bounding box center [807, 15] width 10 height 7
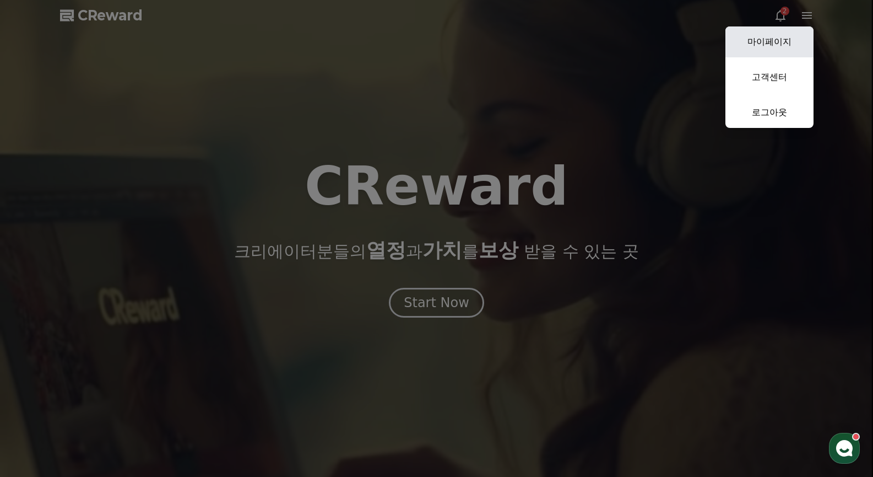
click at [779, 37] on link "마이페이지" at bounding box center [770, 41] width 88 height 31
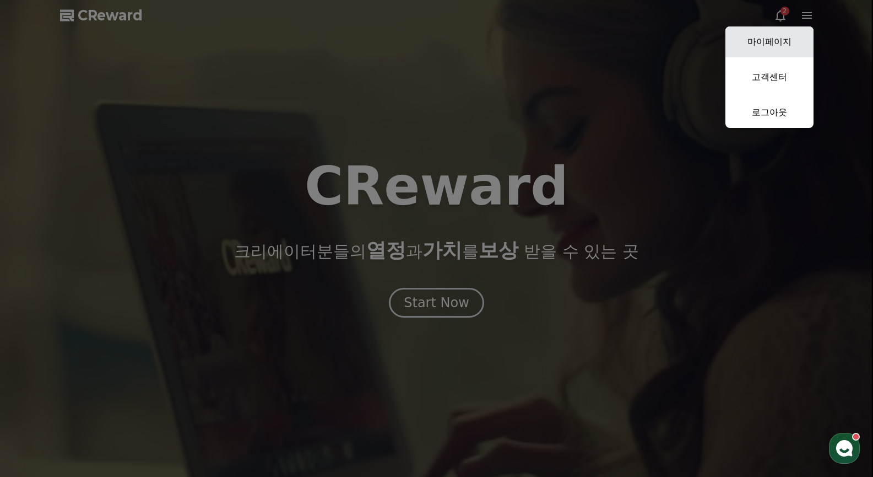
select select "**********"
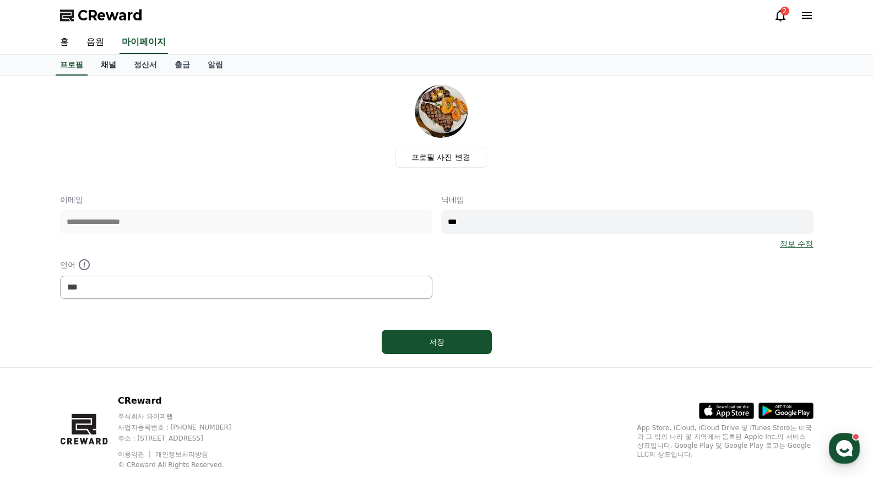
click at [99, 61] on link "채널" at bounding box center [108, 65] width 33 height 21
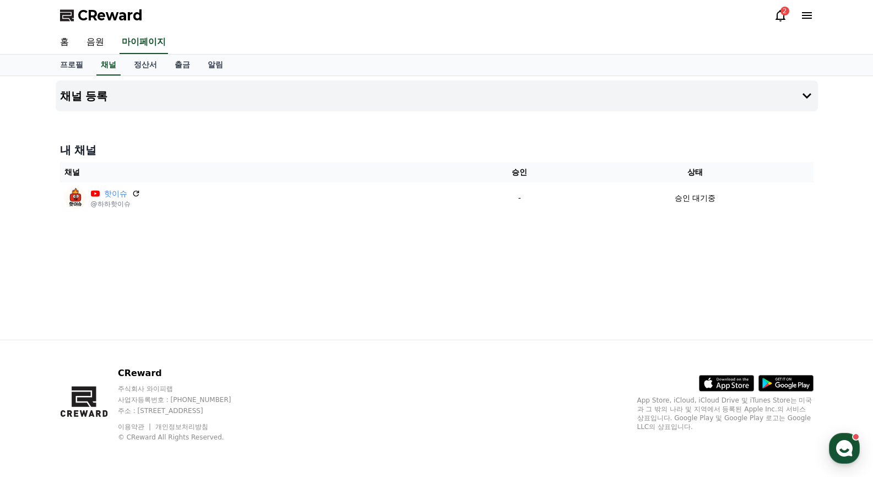
click at [466, 172] on th "승인" at bounding box center [519, 172] width 115 height 20
click at [773, 14] on div "CReward 2" at bounding box center [436, 15] width 771 height 31
click at [781, 10] on div "2" at bounding box center [785, 11] width 9 height 9
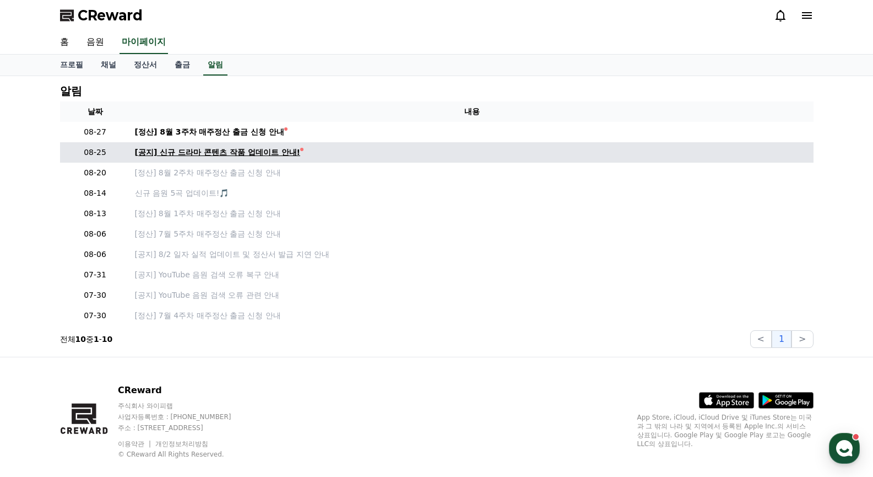
click at [267, 153] on div "[공지] 신규 드라마 콘텐츠 작품 업데이트 안내!" at bounding box center [217, 153] width 165 height 12
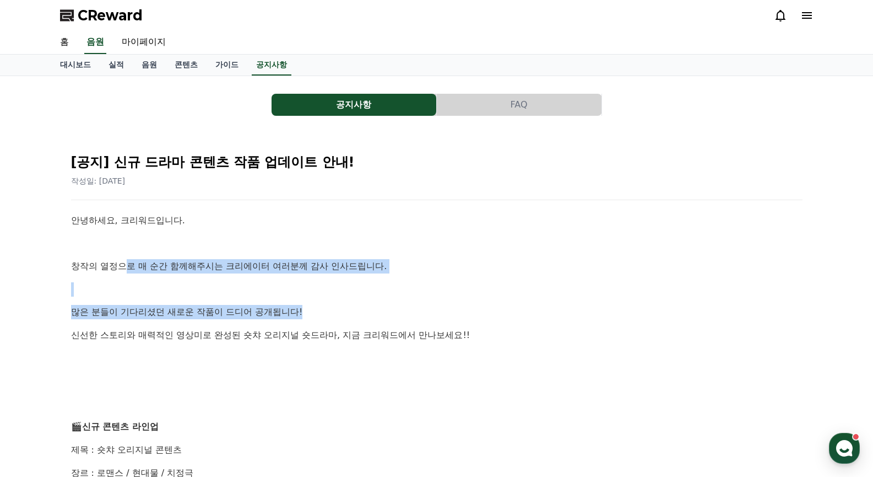
drag, startPoint x: 134, startPoint y: 261, endPoint x: 393, endPoint y: 316, distance: 264.8
click at [414, 316] on p "많은 분들이 기다리셨던 새로운 작품이 드디어 공개됩니다!" at bounding box center [437, 312] width 732 height 14
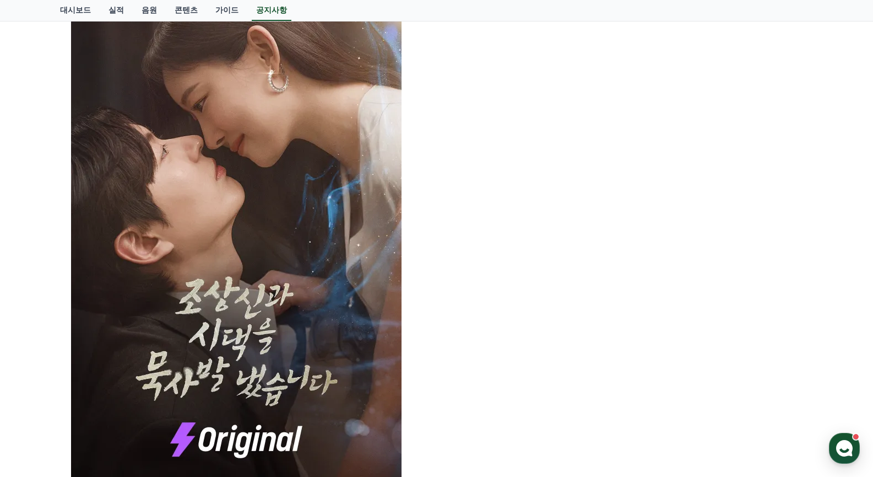
scroll to position [496, 0]
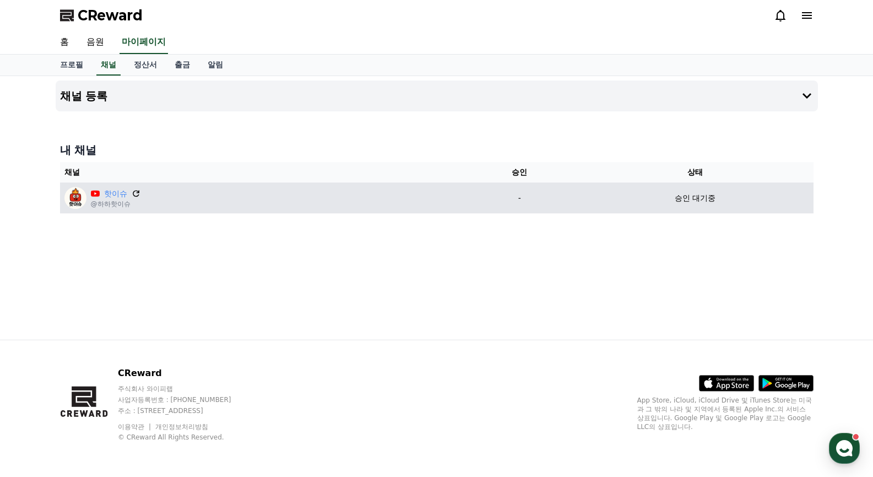
click at [134, 192] on icon at bounding box center [136, 193] width 10 height 10
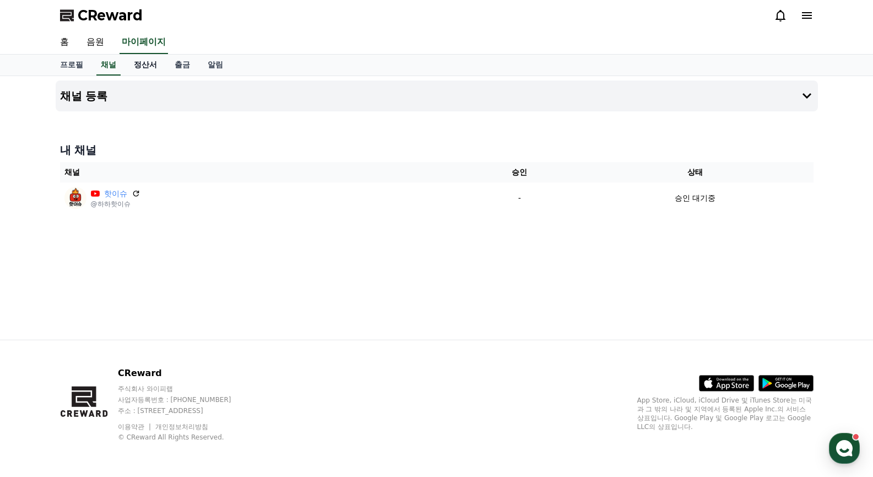
click at [147, 67] on link "정산서" at bounding box center [145, 65] width 41 height 21
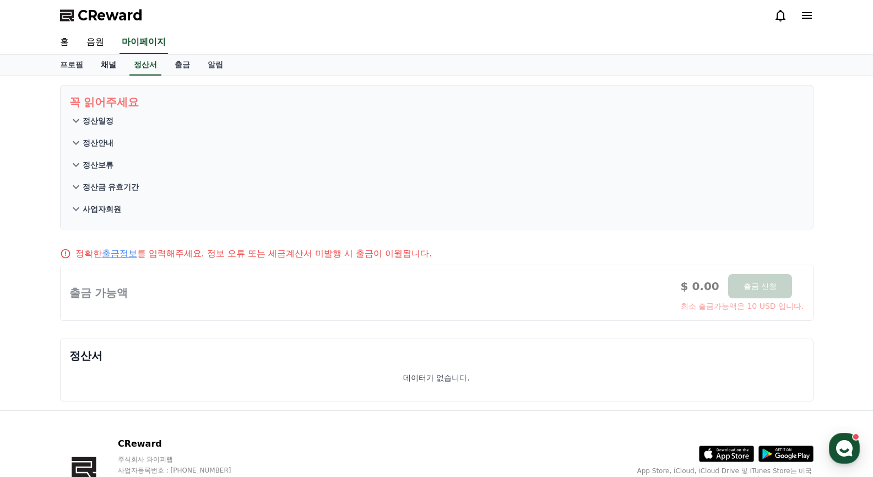
click at [116, 65] on link "채널" at bounding box center [108, 65] width 33 height 21
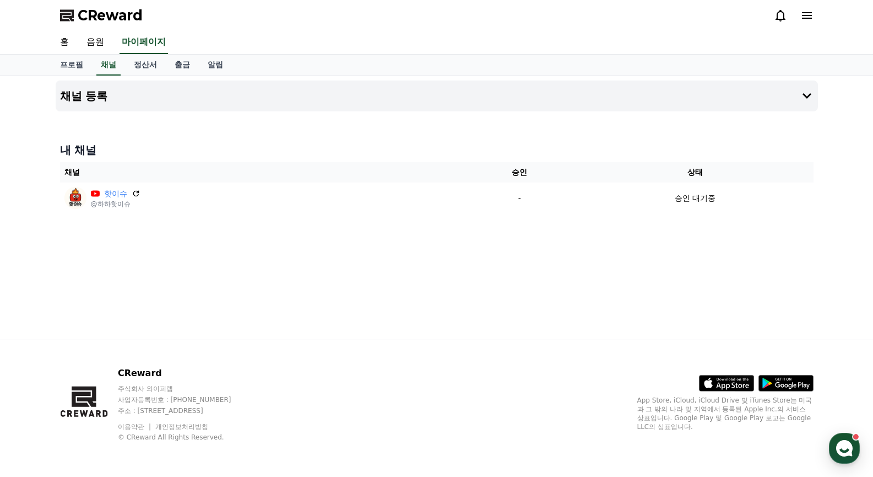
click at [91, 18] on span "CReward" at bounding box center [110, 16] width 65 height 18
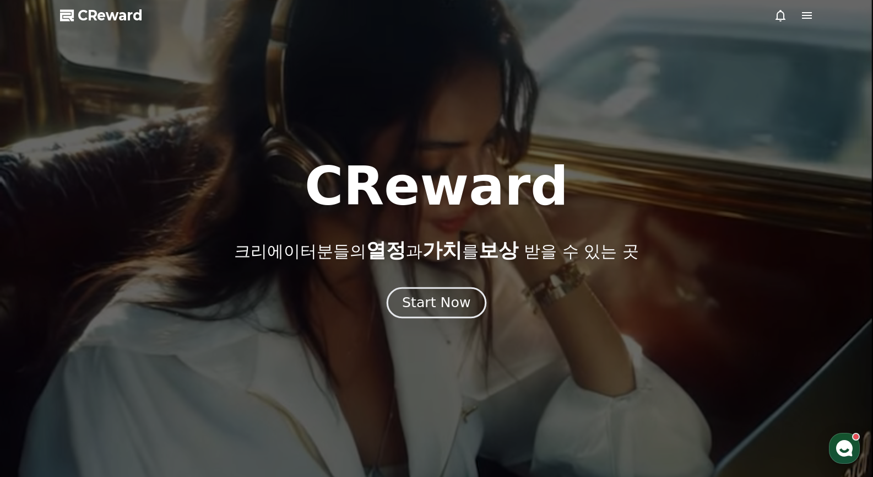
click at [429, 303] on div "Start Now" at bounding box center [436, 302] width 68 height 19
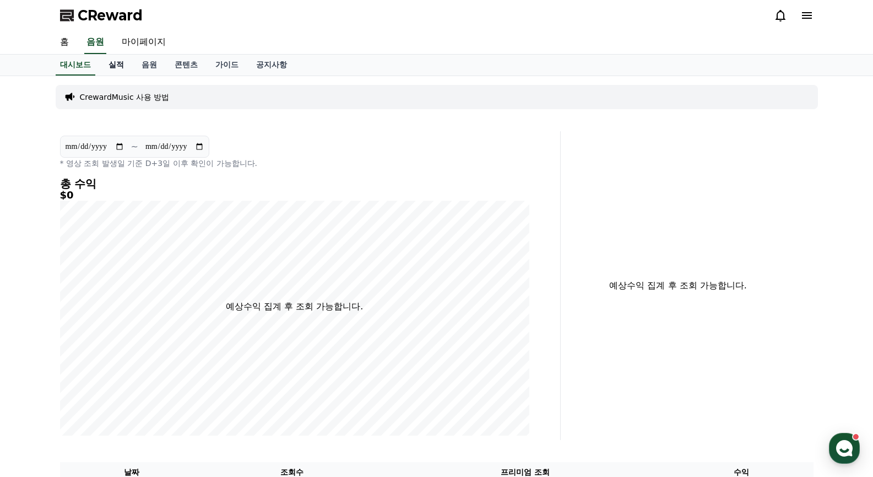
click at [118, 59] on link "실적" at bounding box center [116, 65] width 33 height 21
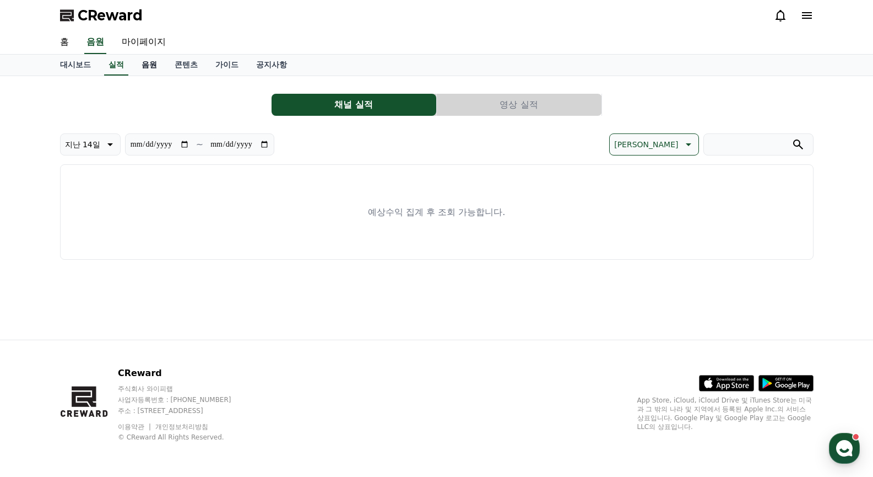
click at [136, 63] on link "음원" at bounding box center [149, 65] width 33 height 21
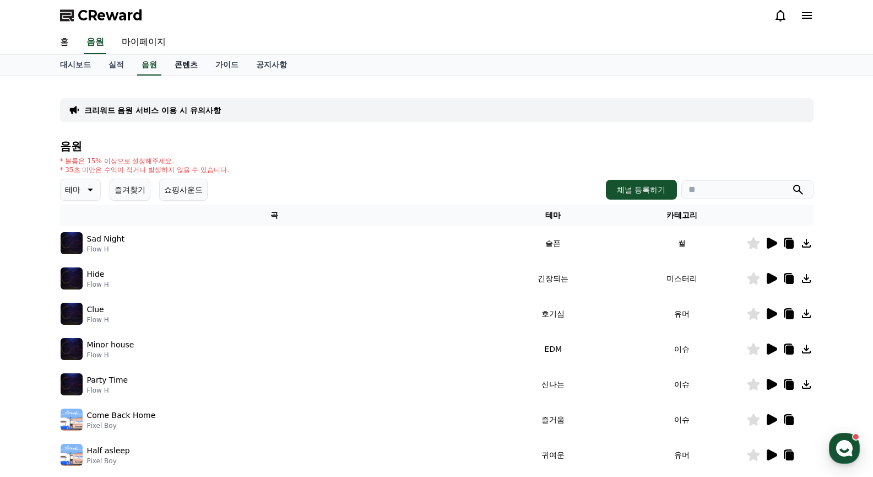
click at [169, 64] on link "콘텐츠" at bounding box center [186, 65] width 41 height 21
click at [219, 63] on link "가이드" at bounding box center [227, 65] width 41 height 21
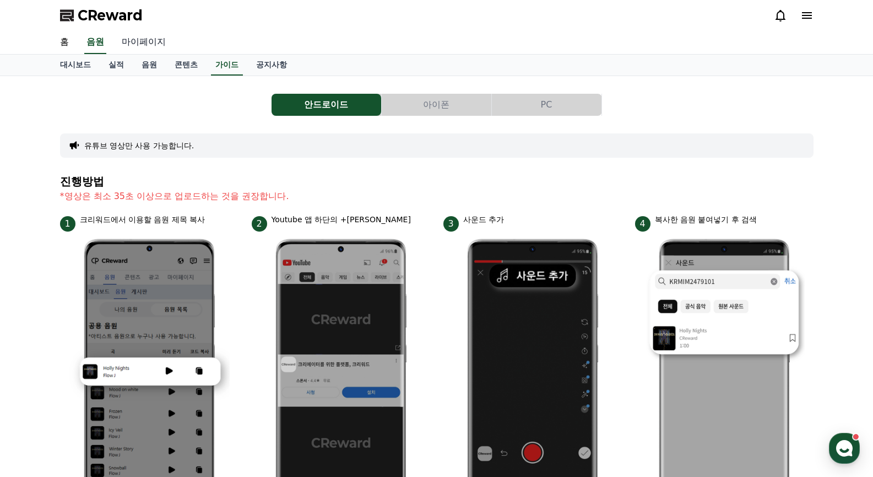
click at [142, 46] on link "마이페이지" at bounding box center [144, 42] width 62 height 23
select select "**********"
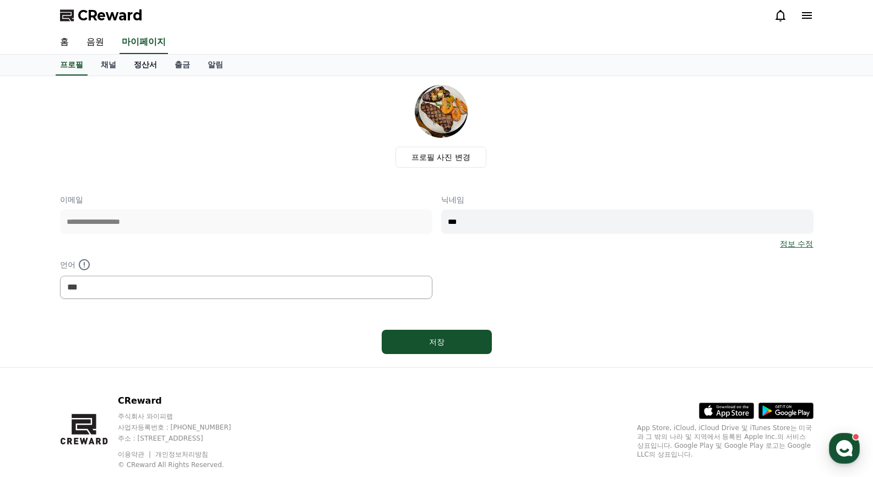
click at [143, 64] on link "정산서" at bounding box center [145, 65] width 41 height 21
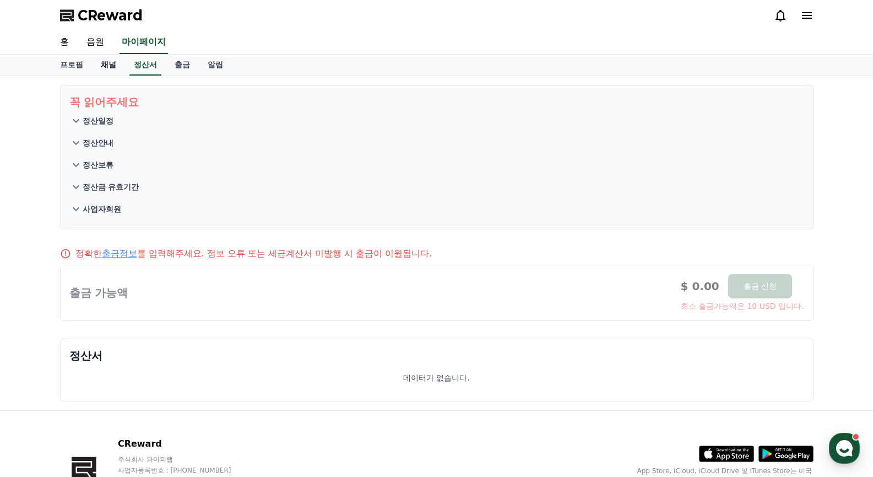
click at [110, 66] on link "채널" at bounding box center [108, 65] width 33 height 21
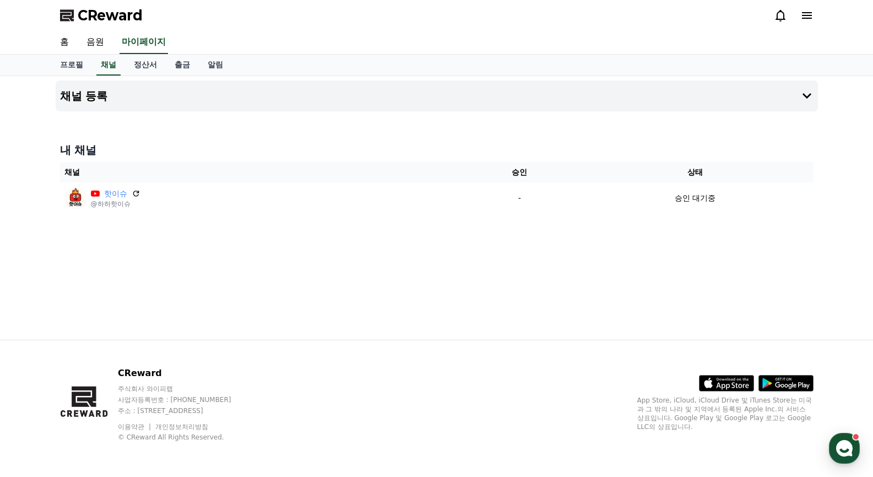
click at [108, 9] on span "CReward" at bounding box center [110, 16] width 65 height 18
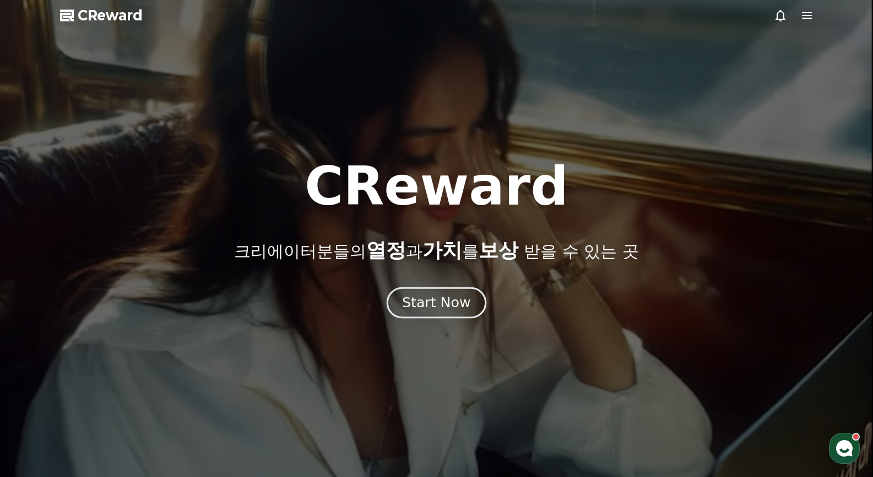
click at [420, 299] on div "Start Now" at bounding box center [436, 302] width 68 height 19
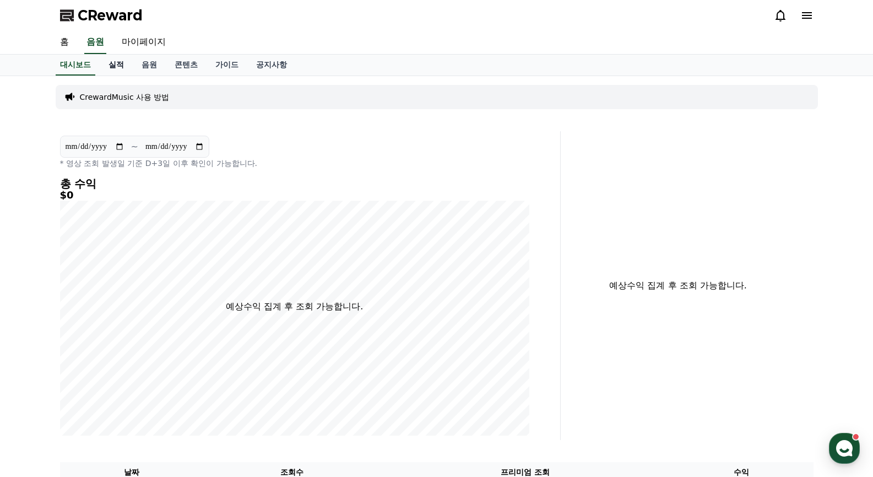
click at [110, 58] on link "실적" at bounding box center [116, 65] width 33 height 21
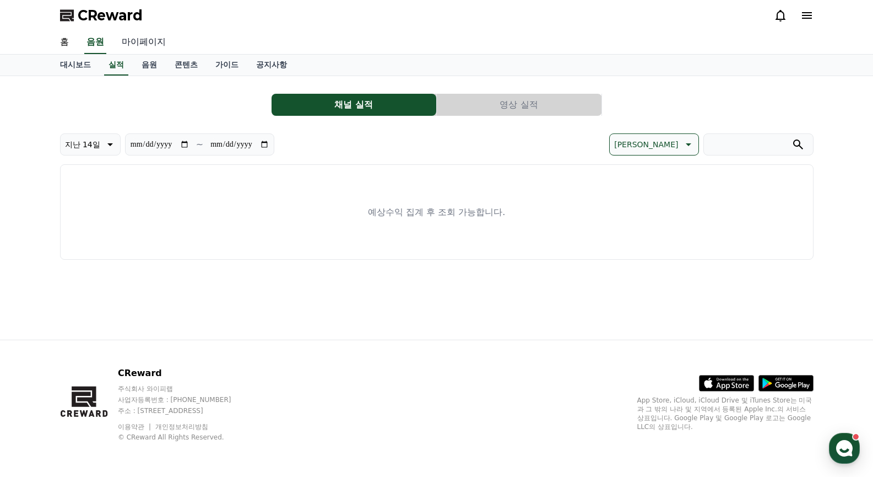
click at [147, 46] on link "마이페이지" at bounding box center [144, 42] width 62 height 23
select select "**********"
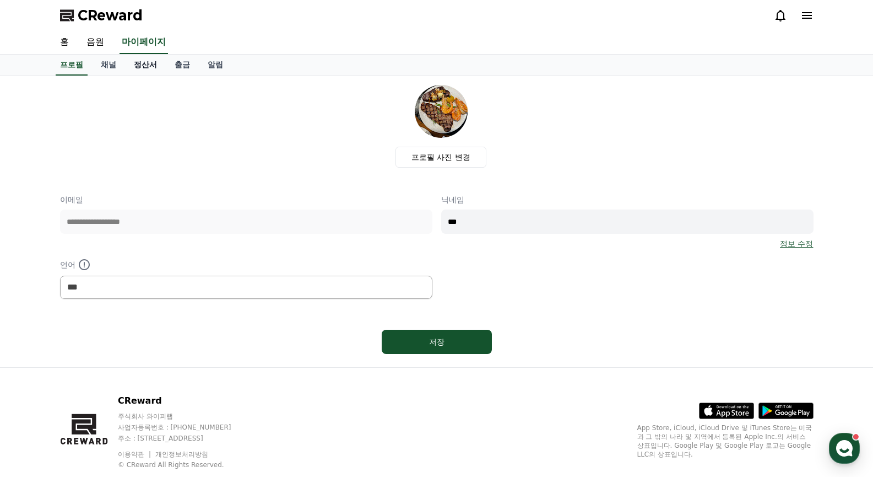
click at [159, 64] on link "정산서" at bounding box center [145, 65] width 41 height 21
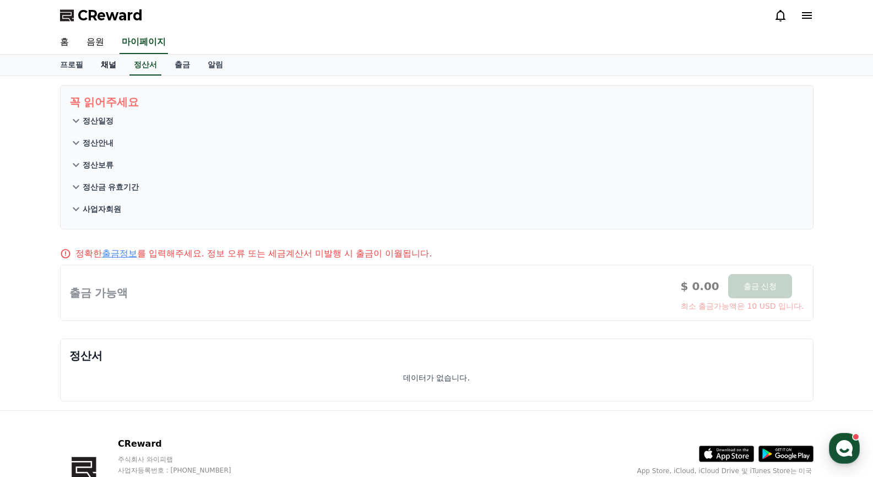
click at [112, 65] on link "채널" at bounding box center [108, 65] width 33 height 21
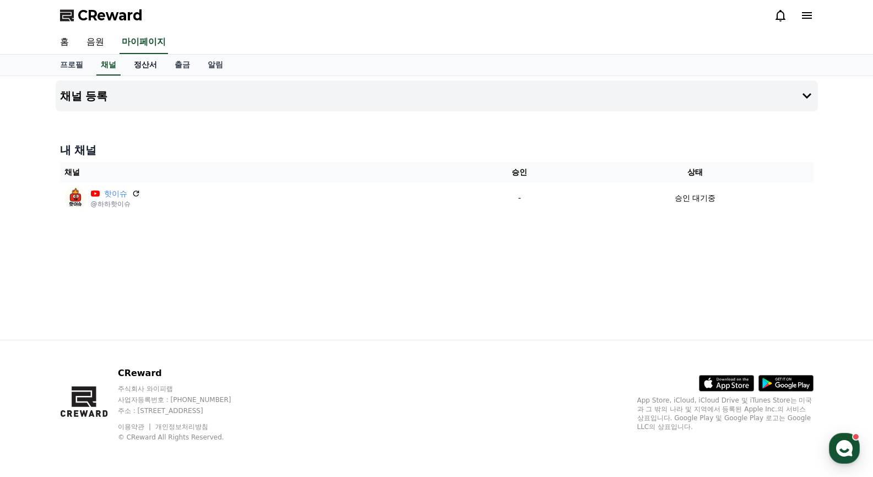
click at [134, 63] on link "정산서" at bounding box center [145, 65] width 41 height 21
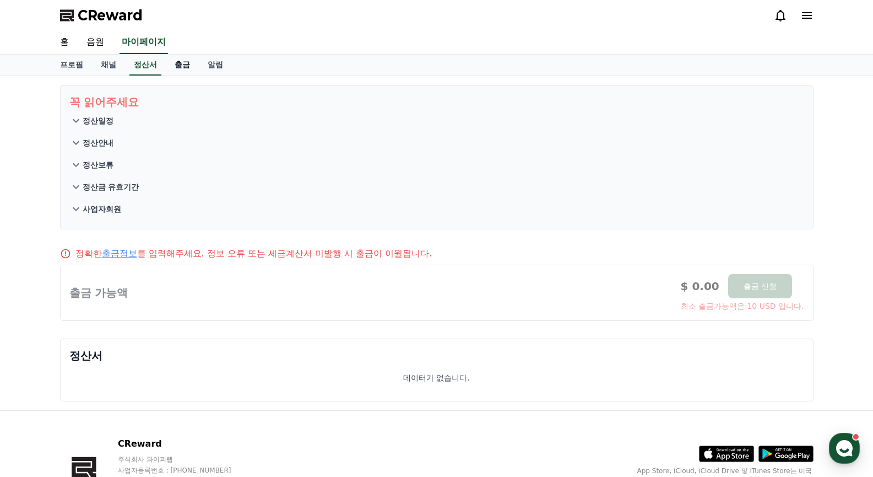
click at [179, 65] on link "출금" at bounding box center [182, 65] width 33 height 21
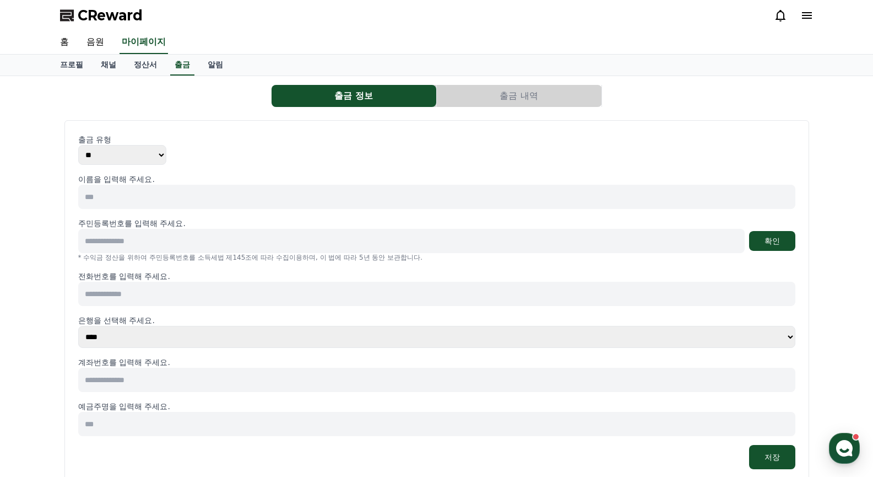
click at [105, 19] on span "CReward" at bounding box center [110, 16] width 65 height 18
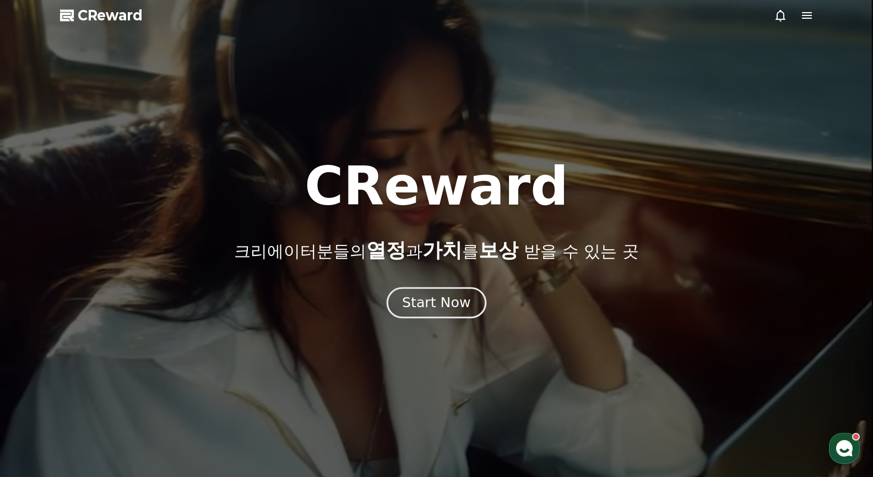
click at [466, 300] on div "Start Now" at bounding box center [436, 302] width 68 height 19
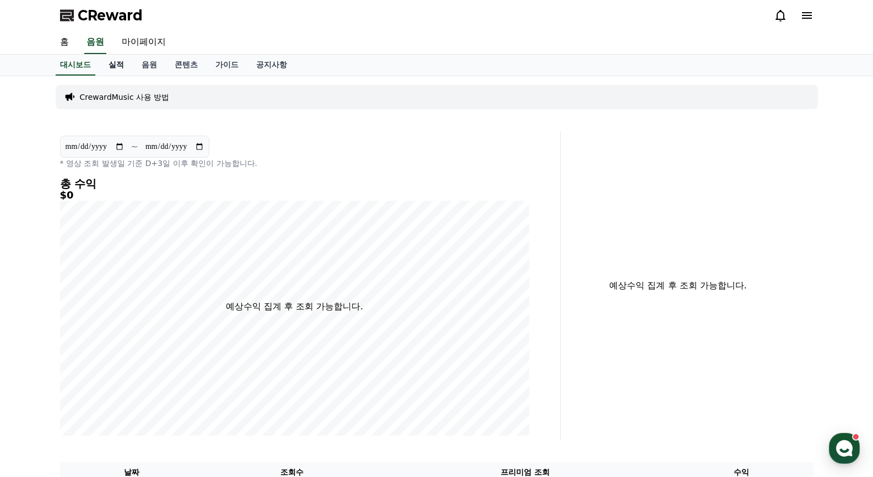
click at [117, 68] on link "실적" at bounding box center [116, 65] width 33 height 21
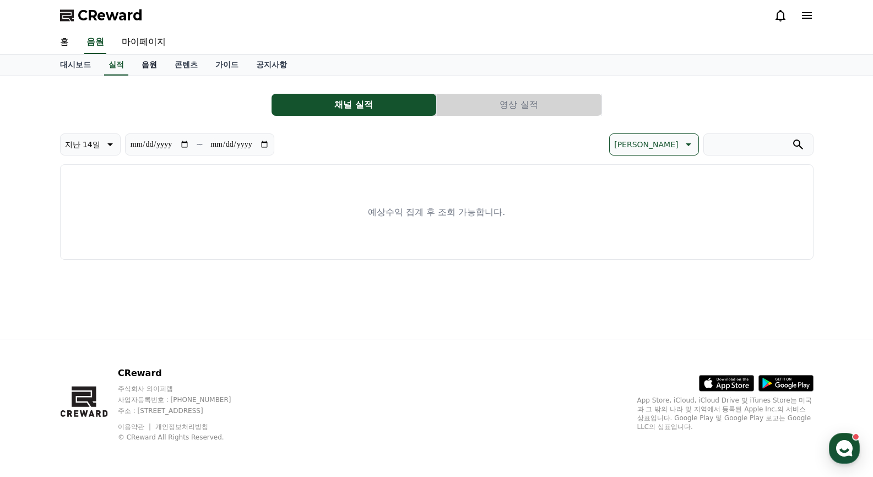
click at [163, 63] on link "음원" at bounding box center [149, 65] width 33 height 21
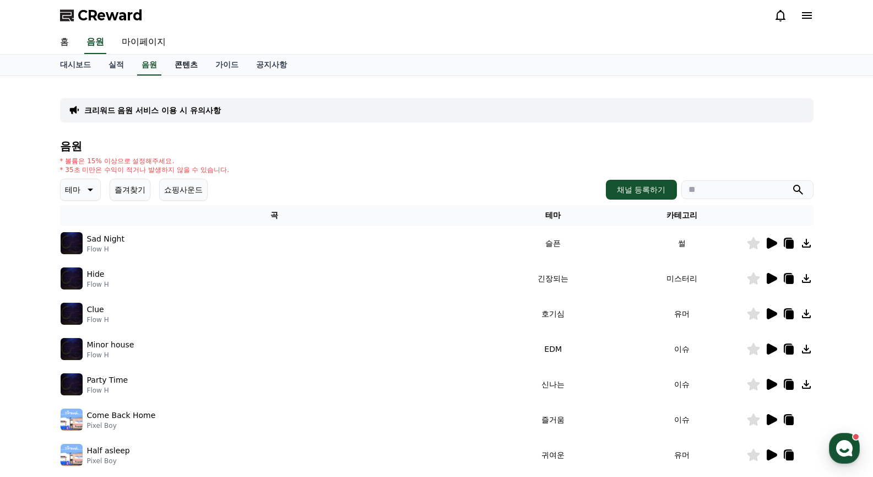
click at [176, 66] on link "콘텐츠" at bounding box center [186, 65] width 41 height 21
click at [139, 39] on link "마이페이지" at bounding box center [144, 42] width 62 height 23
select select "**********"
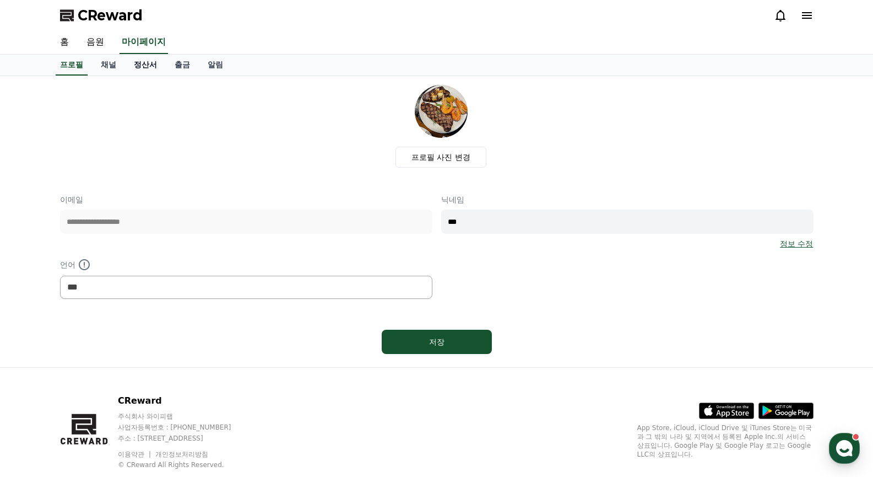
click at [139, 67] on link "정산서" at bounding box center [145, 65] width 41 height 21
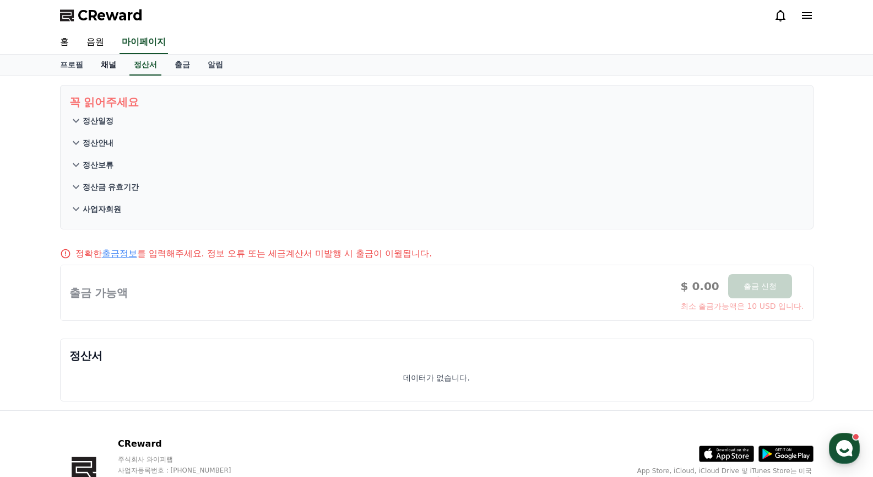
click at [97, 68] on link "채널" at bounding box center [108, 65] width 33 height 21
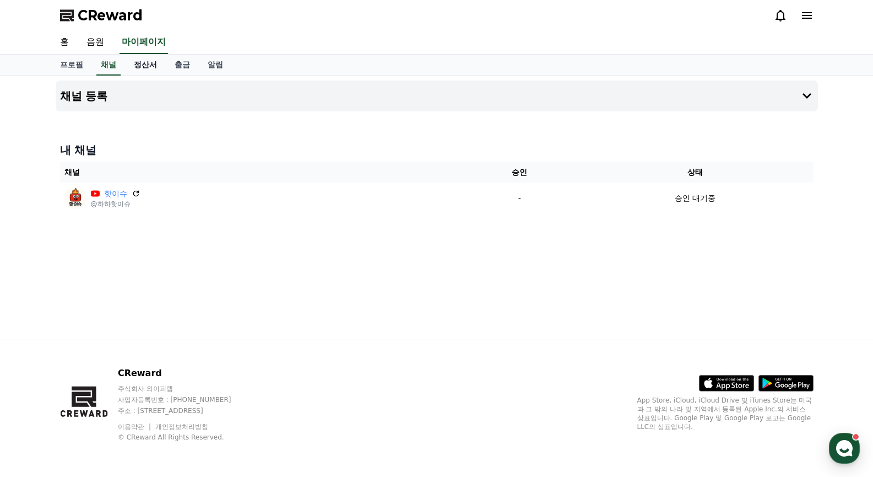
click at [149, 61] on link "정산서" at bounding box center [145, 65] width 41 height 21
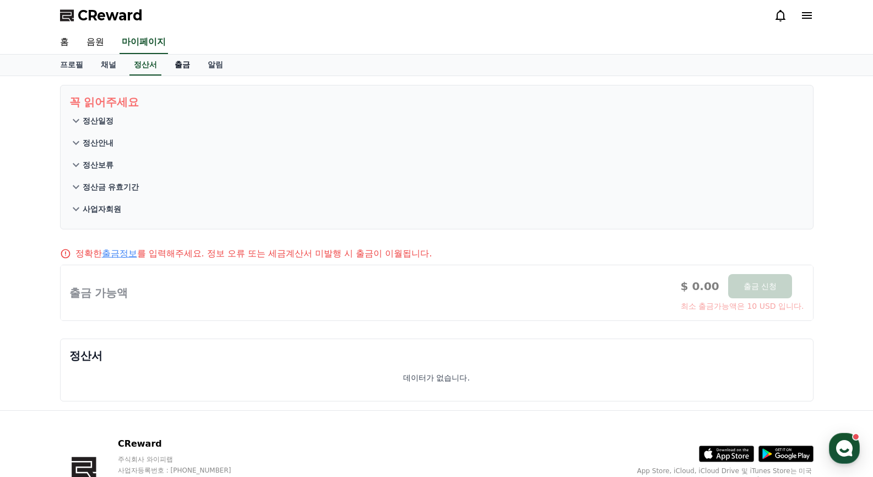
click at [182, 63] on link "출금" at bounding box center [182, 65] width 33 height 21
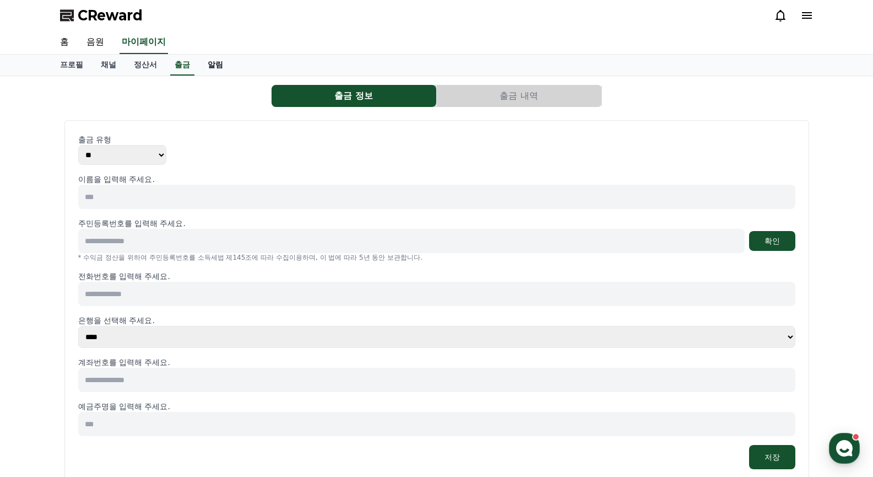
click at [218, 62] on link "알림" at bounding box center [215, 65] width 33 height 21
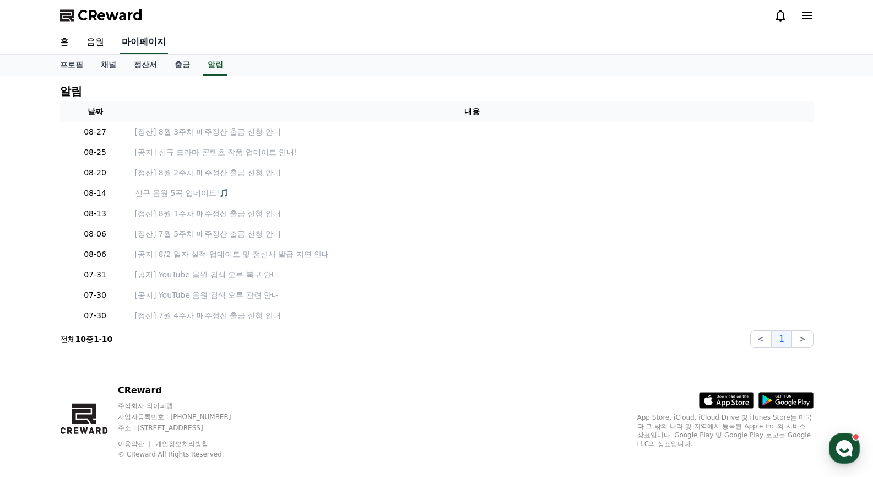
click at [147, 48] on link "마이페이지" at bounding box center [144, 42] width 48 height 23
select select "**********"
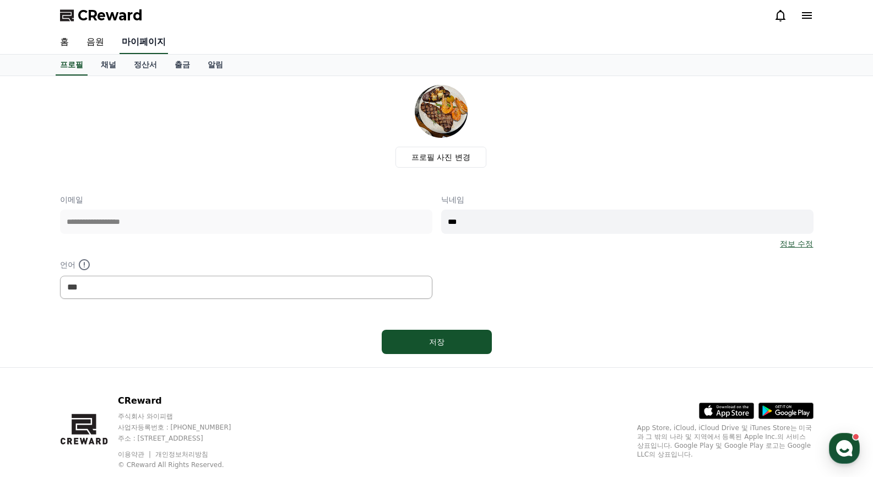
click at [139, 40] on link "마이페이지" at bounding box center [144, 42] width 48 height 23
click at [118, 7] on span "CReward" at bounding box center [110, 16] width 65 height 18
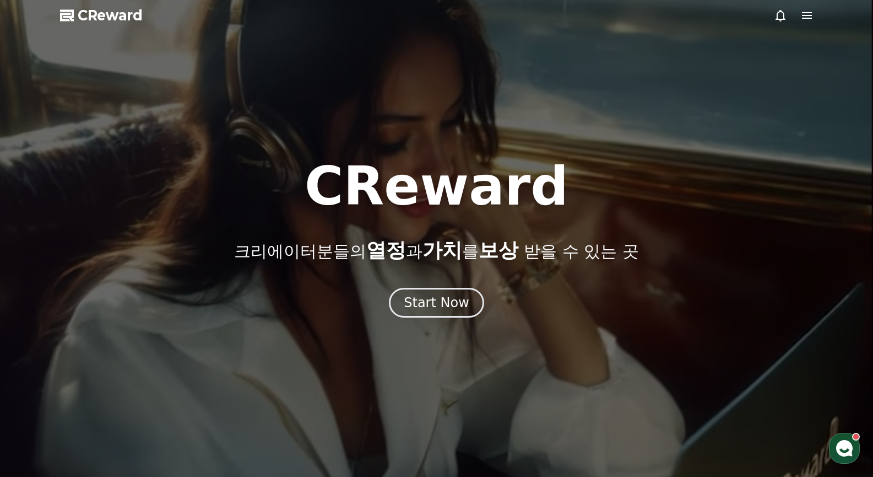
click at [801, 8] on div at bounding box center [436, 238] width 873 height 477
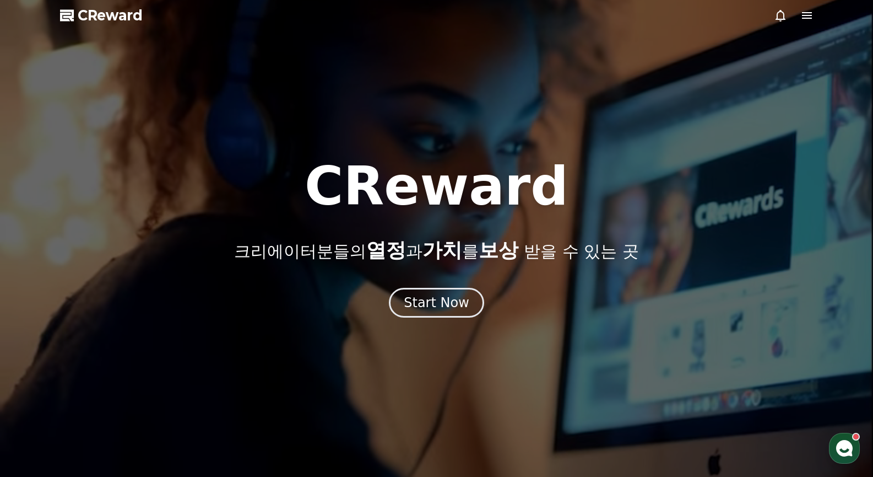
click at [806, 9] on icon at bounding box center [807, 15] width 13 height 13
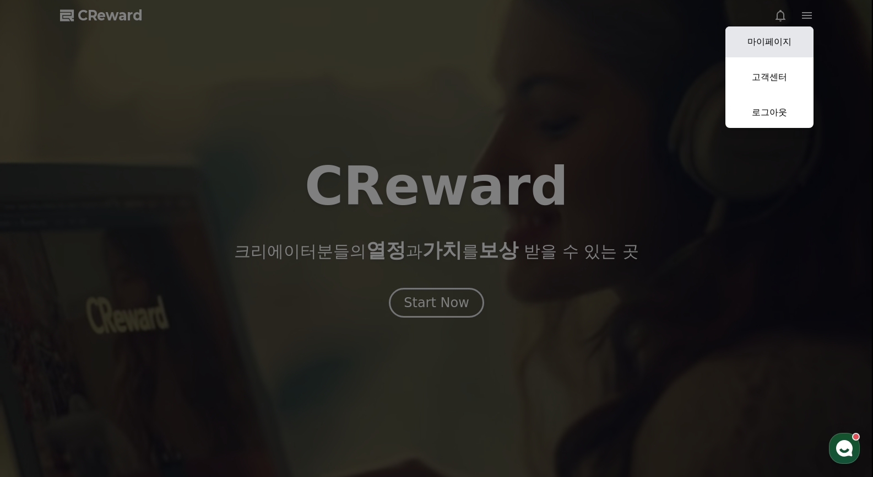
click at [774, 48] on link "마이페이지" at bounding box center [770, 41] width 88 height 31
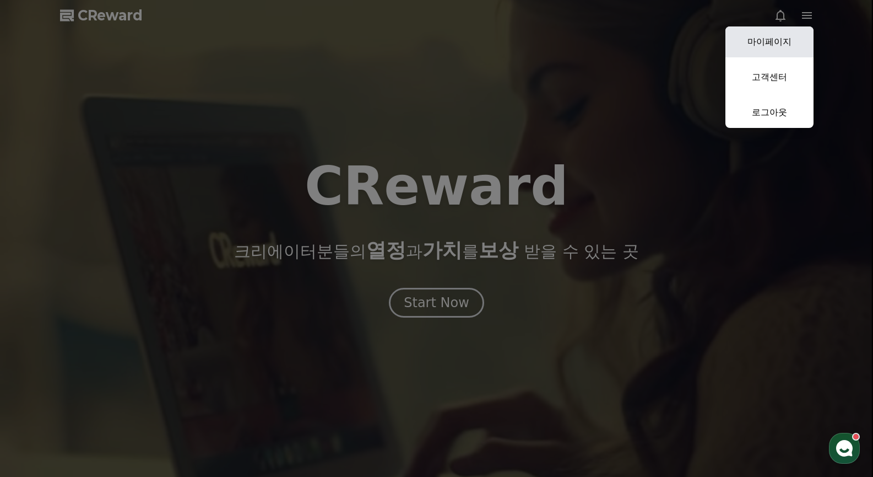
select select "**********"
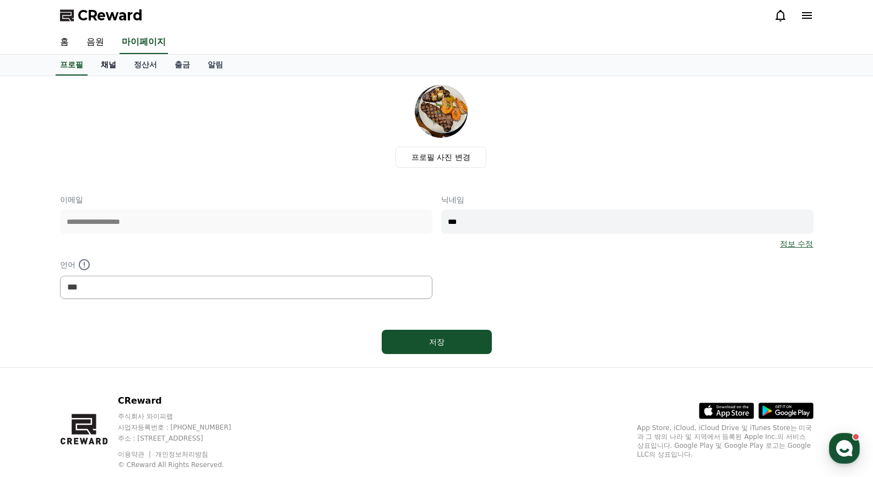
click at [110, 64] on link "채널" at bounding box center [108, 65] width 33 height 21
